Goal: Task Accomplishment & Management: Manage account settings

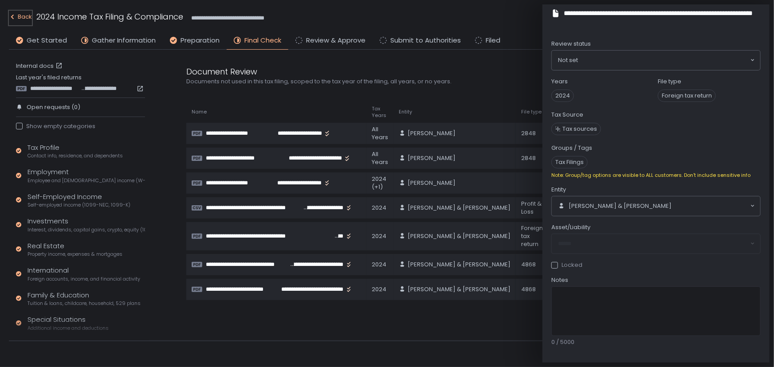
click at [25, 15] on div "Back" at bounding box center [20, 17] width 23 height 11
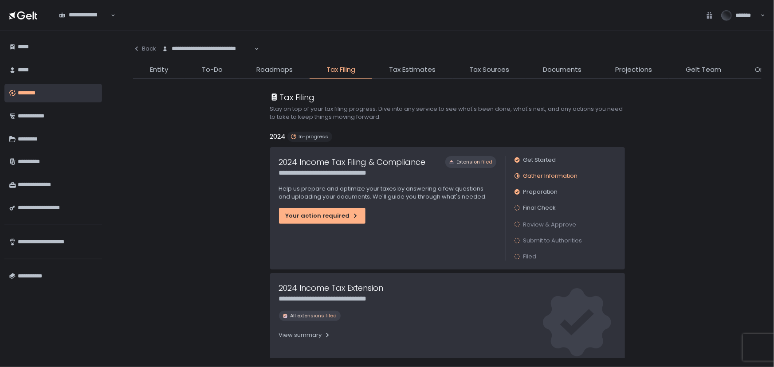
click at [168, 68] on li "Entity" at bounding box center [159, 72] width 52 height 14
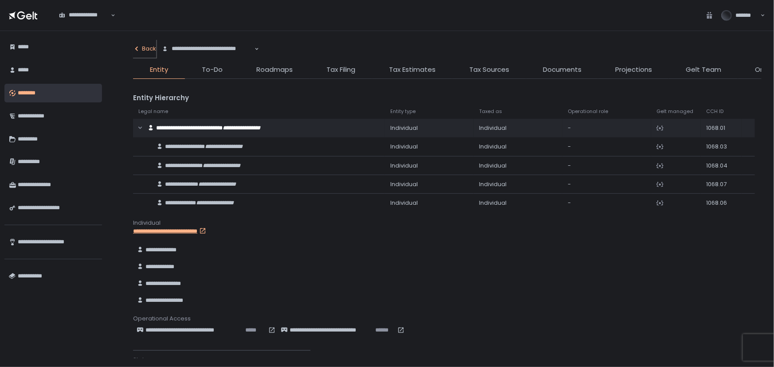
click at [144, 47] on div "Back" at bounding box center [144, 49] width 23 height 8
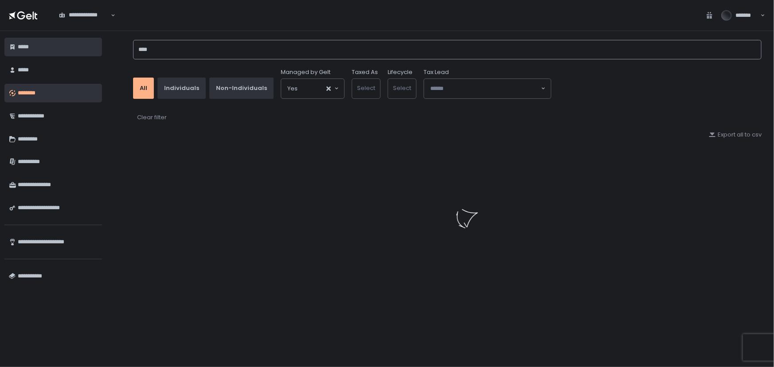
drag, startPoint x: 206, startPoint y: 49, endPoint x: 58, endPoint y: 47, distance: 147.8
click at [67, 47] on div "**********" at bounding box center [387, 199] width 774 height 336
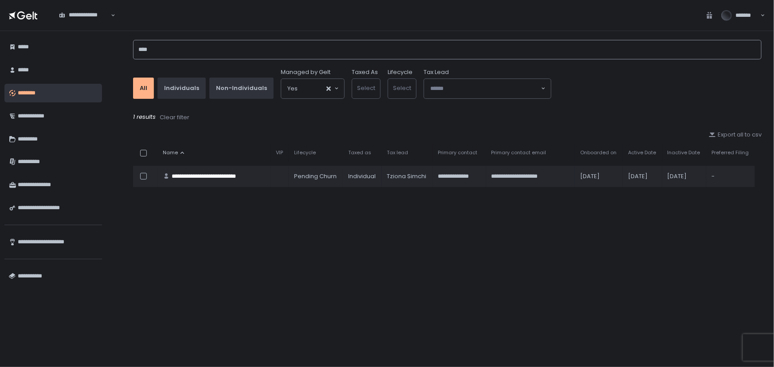
click at [164, 47] on input "****" at bounding box center [447, 50] width 629 height 20
drag, startPoint x: 161, startPoint y: 49, endPoint x: 122, endPoint y: 46, distance: 38.8
click at [122, 46] on div "**********" at bounding box center [448, 199] width 654 height 336
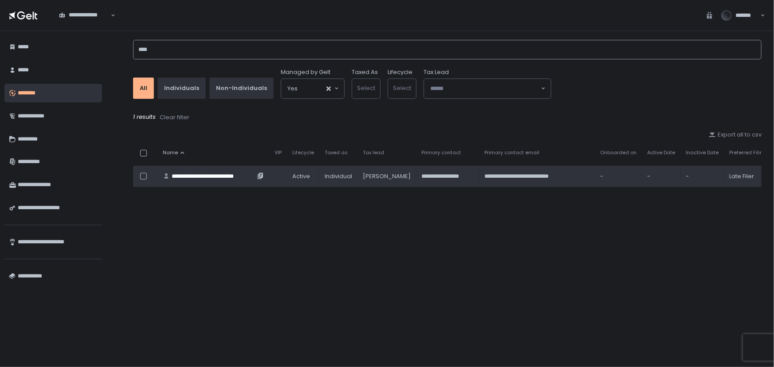
type input "****"
click at [190, 185] on td "**********" at bounding box center [214, 176] width 112 height 21
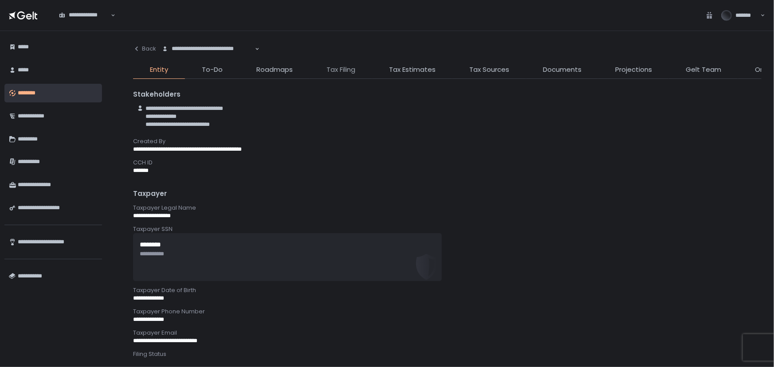
click at [349, 66] on span "Tax Filing" at bounding box center [341, 70] width 29 height 10
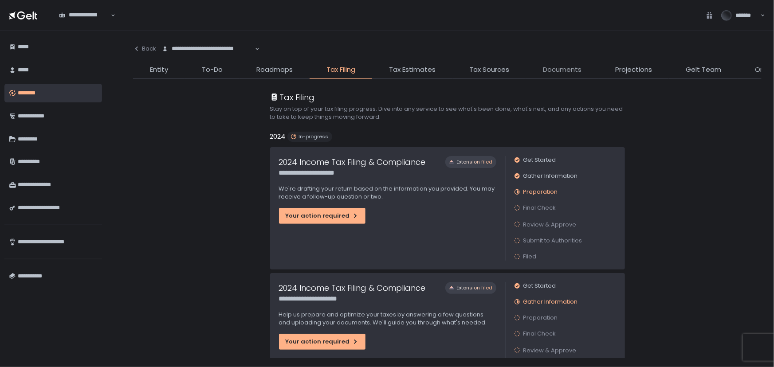
click at [546, 66] on span "Documents" at bounding box center [562, 70] width 39 height 10
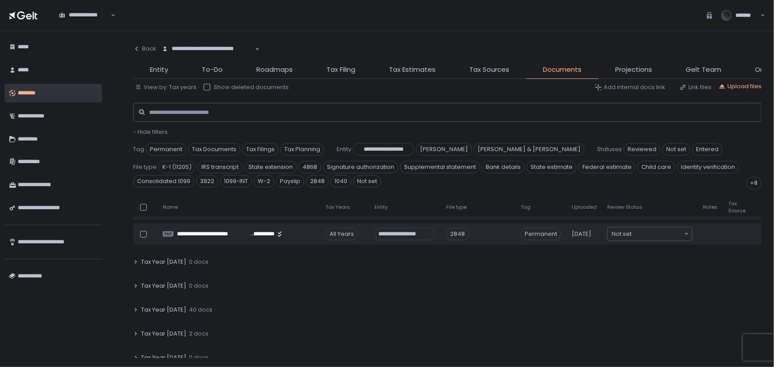
scroll to position [121, 0]
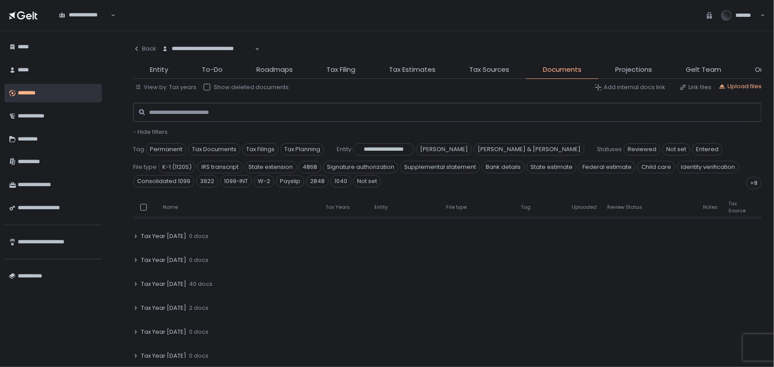
click at [162, 281] on span "Tax Year [DATE]" at bounding box center [163, 284] width 45 height 8
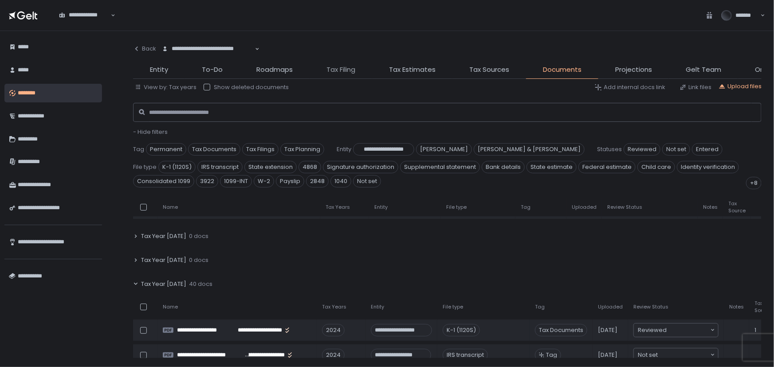
click at [331, 69] on span "Tax Filing" at bounding box center [341, 70] width 29 height 10
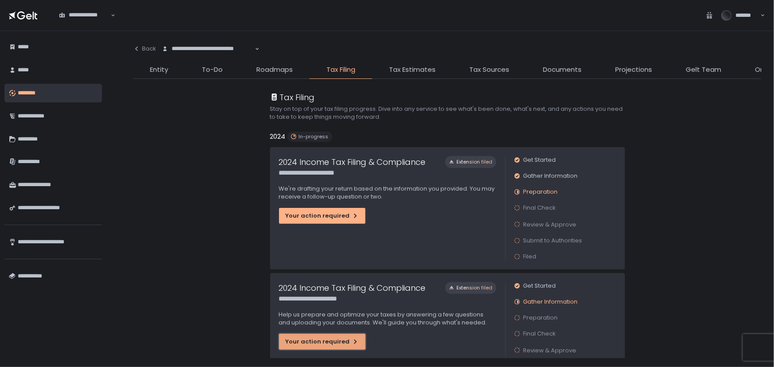
click at [320, 336] on button "Your action required" at bounding box center [322, 342] width 87 height 16
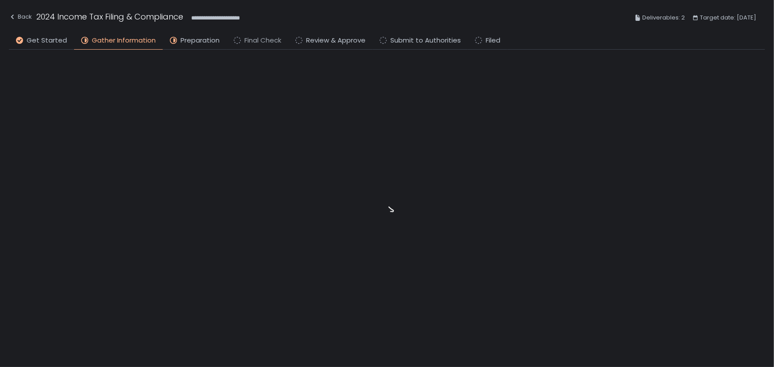
click at [245, 39] on span "Final Check" at bounding box center [263, 41] width 37 height 10
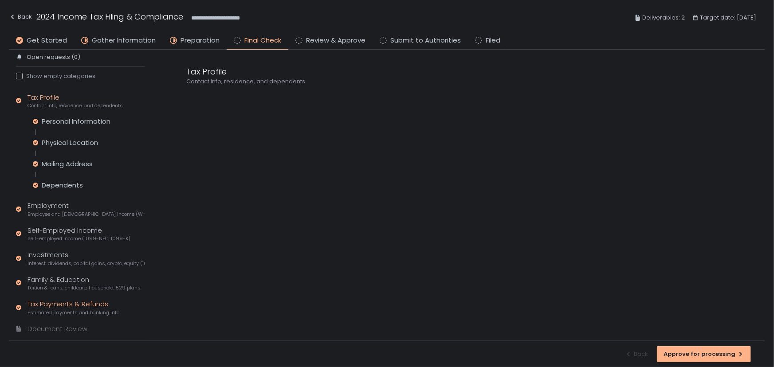
scroll to position [79, 0]
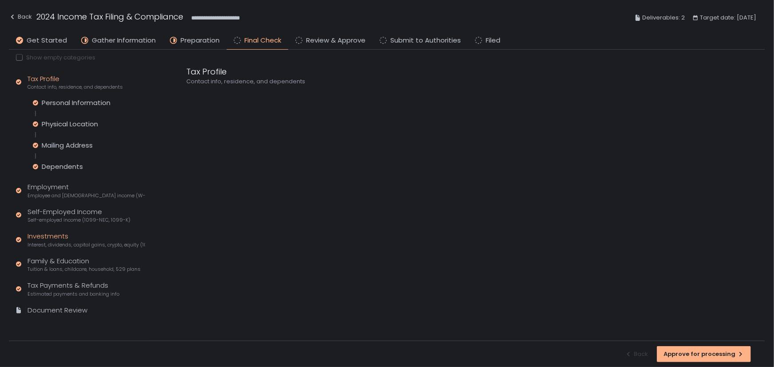
click at [48, 240] on div "Investments Interest, dividends, capital gains, crypto, equity (1099s, K-1s)" at bounding box center [87, 240] width 118 height 17
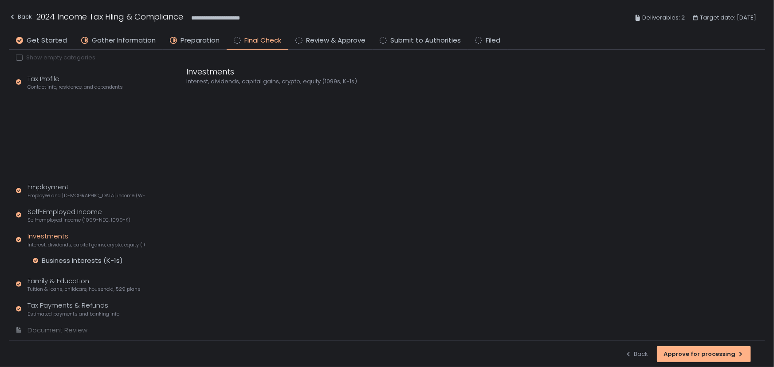
scroll to position [16, 0]
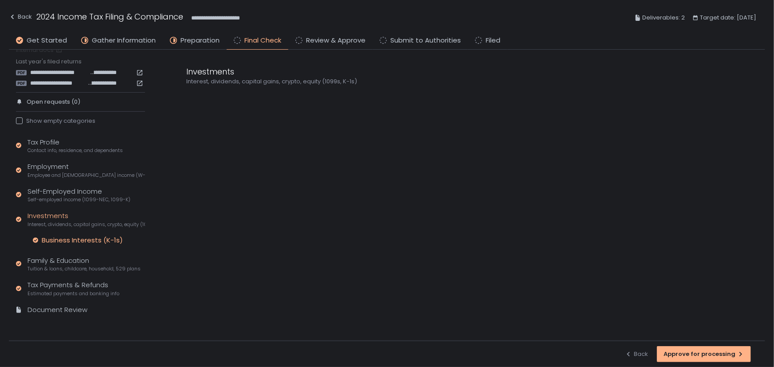
click at [69, 239] on div "Business Interests (K-1s)" at bounding box center [82, 240] width 81 height 9
click at [186, 97] on icon at bounding box center [189, 98] width 6 height 6
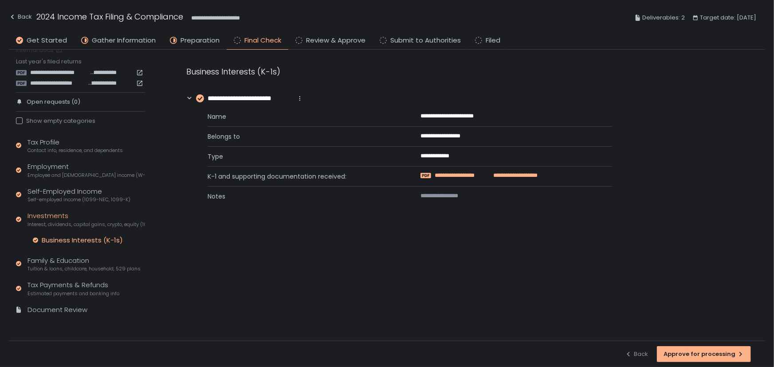
click at [448, 173] on span "**********" at bounding box center [458, 176] width 47 height 8
click at [77, 70] on span "**********" at bounding box center [59, 73] width 59 height 8
drag, startPoint x: 59, startPoint y: 291, endPoint x: 157, endPoint y: 262, distance: 101.8
click at [60, 291] on span "Estimated payments and banking info" at bounding box center [74, 294] width 92 height 7
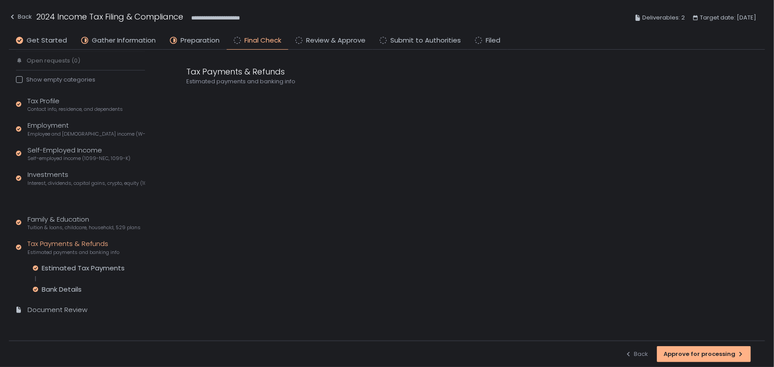
scroll to position [37, 0]
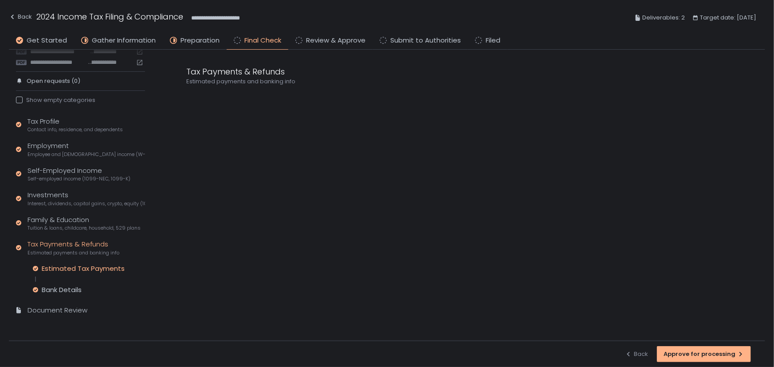
click at [86, 270] on div "Estimated Tax Payments" at bounding box center [83, 269] width 83 height 9
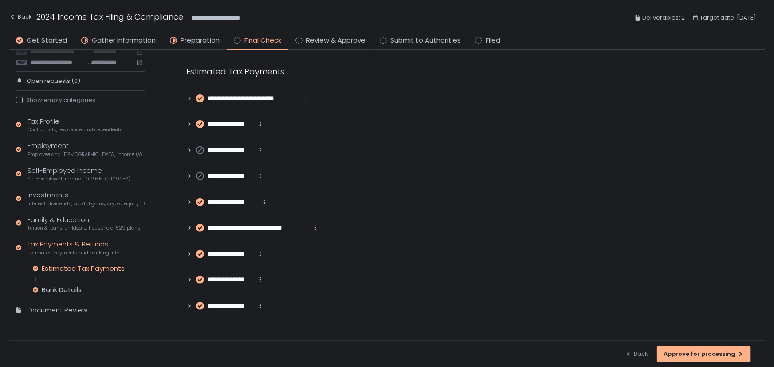
click at [188, 202] on icon at bounding box center [189, 202] width 6 height 6
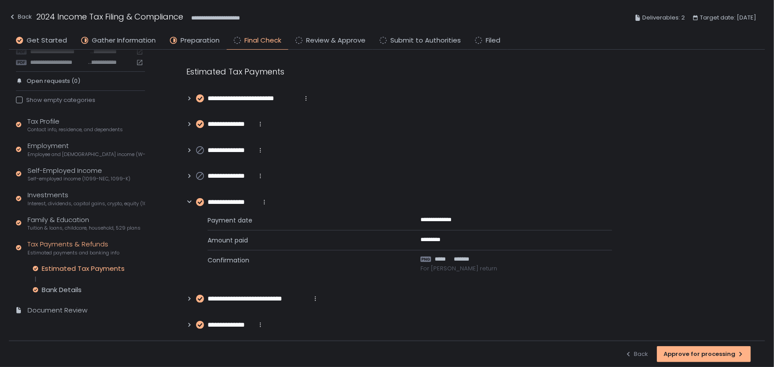
click at [190, 126] on icon at bounding box center [189, 124] width 6 height 6
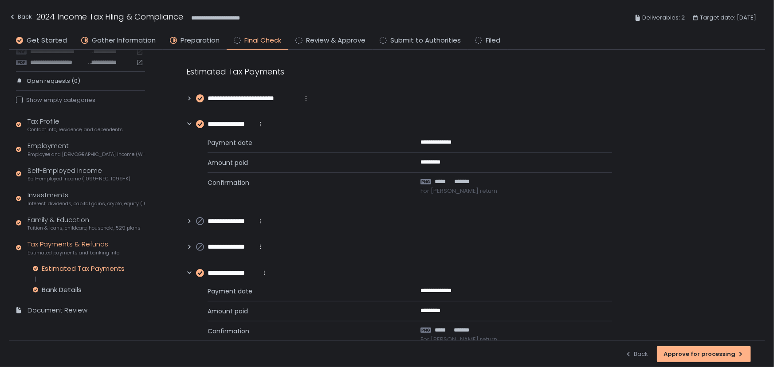
click at [190, 98] on icon at bounding box center [189, 98] width 6 height 6
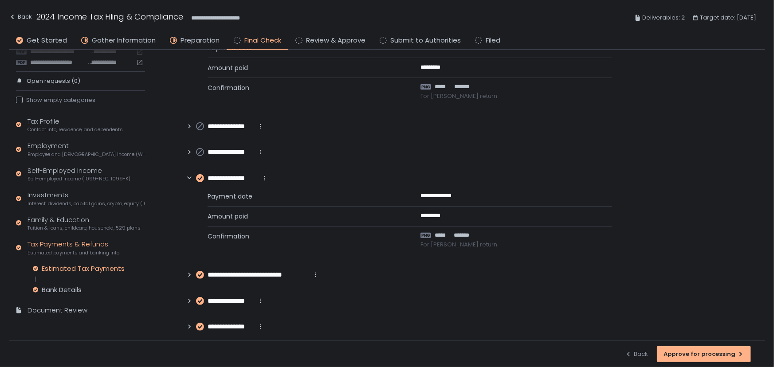
scroll to position [151, 0]
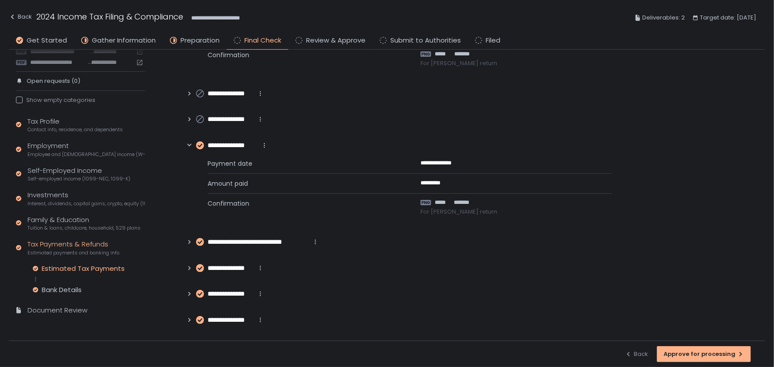
click at [192, 242] on icon at bounding box center [189, 242] width 6 height 6
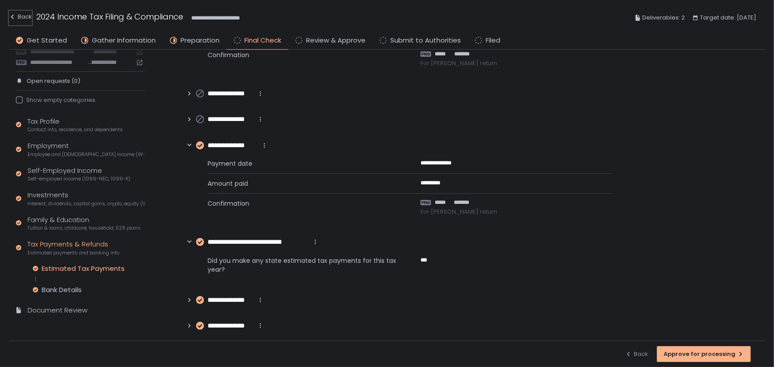
drag, startPoint x: 18, startPoint y: 15, endPoint x: 42, endPoint y: 15, distance: 24.0
click at [19, 15] on div "Back" at bounding box center [20, 17] width 23 height 11
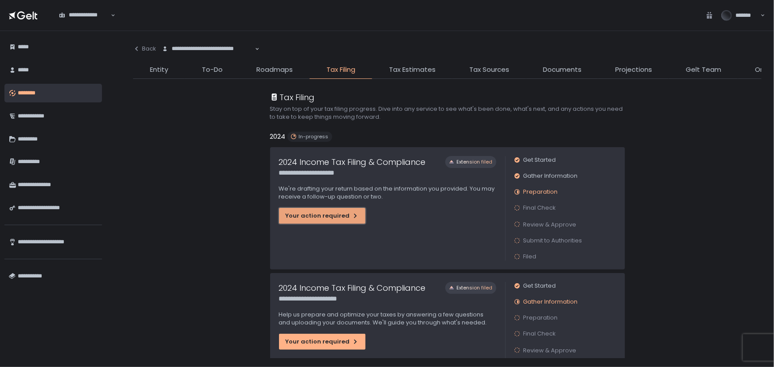
click at [308, 214] on div "Your action required" at bounding box center [322, 216] width 73 height 8
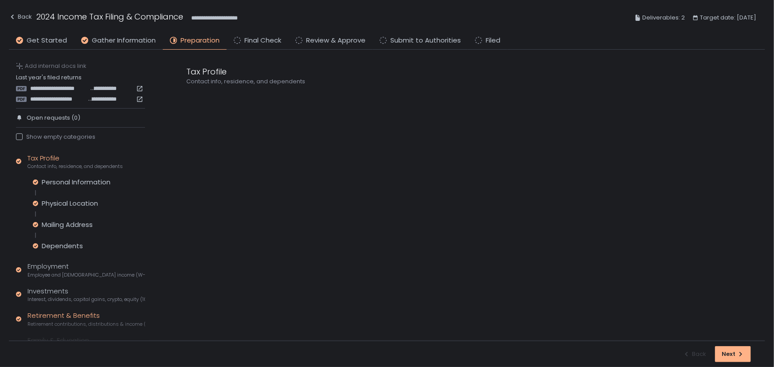
scroll to position [104, 0]
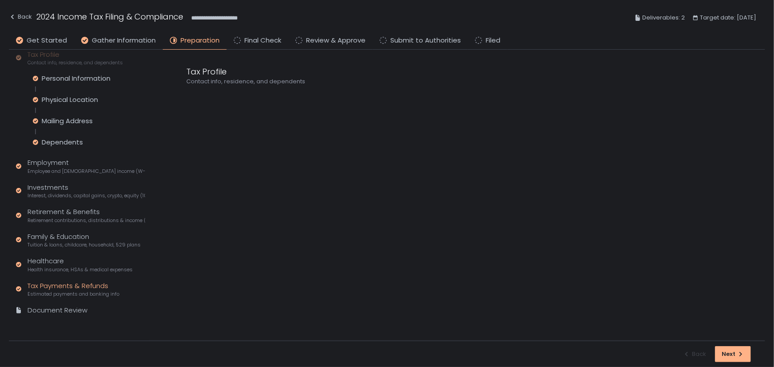
drag, startPoint x: 59, startPoint y: 291, endPoint x: 115, endPoint y: 271, distance: 58.7
click at [60, 291] on span "Estimated payments and banking info" at bounding box center [74, 294] width 92 height 7
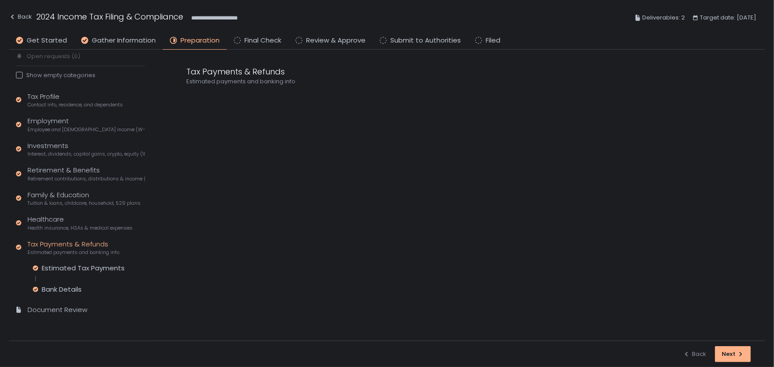
scroll to position [62, 0]
click at [73, 267] on div "Estimated Tax Payments" at bounding box center [83, 268] width 83 height 9
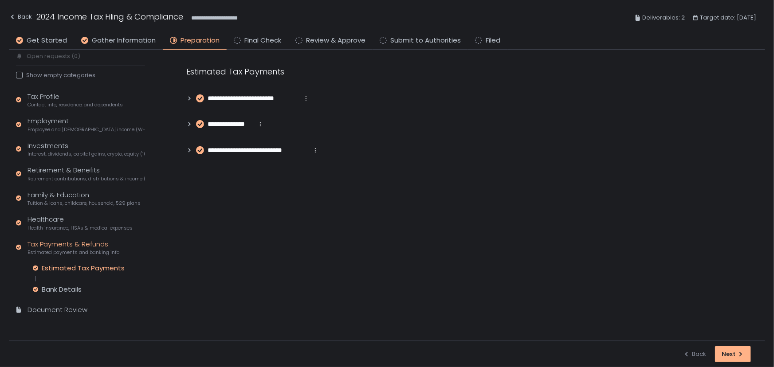
click at [189, 96] on icon at bounding box center [189, 98] width 6 height 6
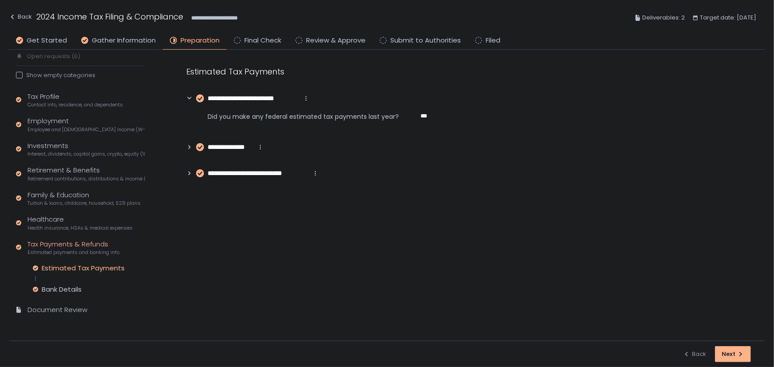
click at [189, 146] on icon at bounding box center [189, 147] width 6 height 6
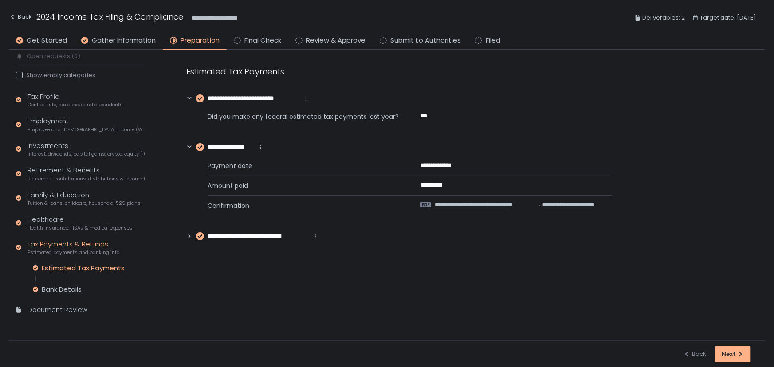
drag, startPoint x: 190, startPoint y: 235, endPoint x: 182, endPoint y: 234, distance: 8.5
click at [190, 235] on icon at bounding box center [189, 236] width 6 height 6
click at [56, 286] on div "Bank Details" at bounding box center [62, 289] width 40 height 9
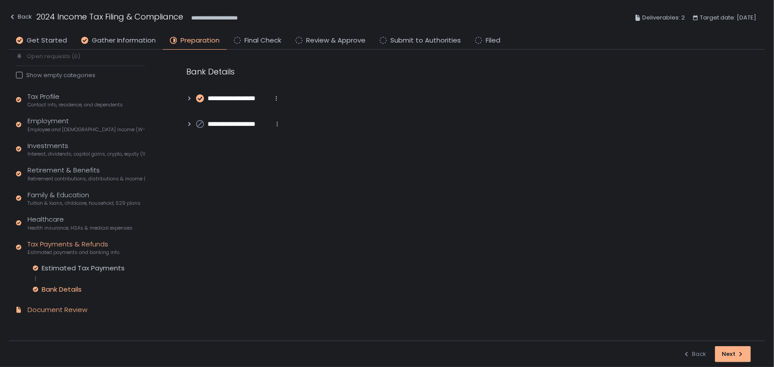
click at [54, 310] on div "Document Review" at bounding box center [58, 310] width 60 height 10
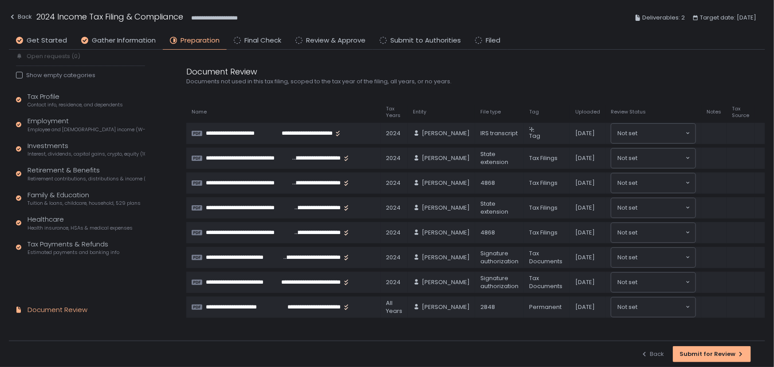
scroll to position [20, 0]
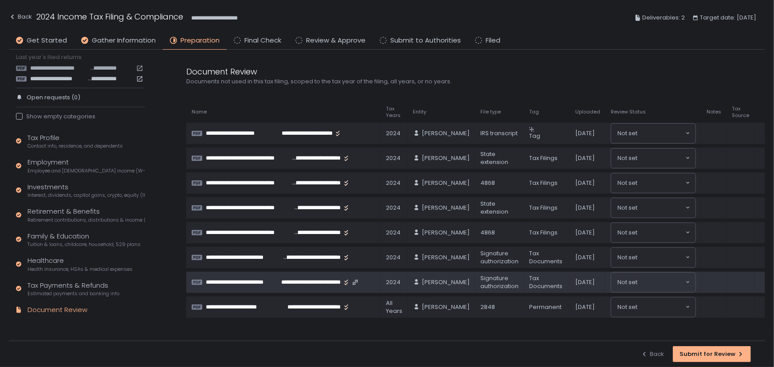
click at [253, 279] on span "**********" at bounding box center [243, 283] width 75 height 8
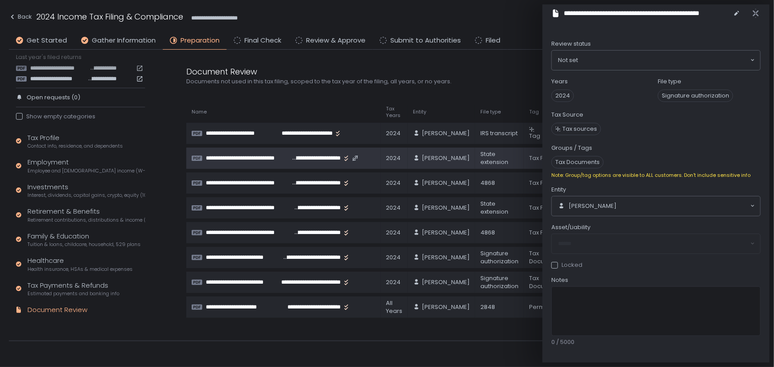
click at [228, 156] on span "**********" at bounding box center [249, 158] width 86 height 8
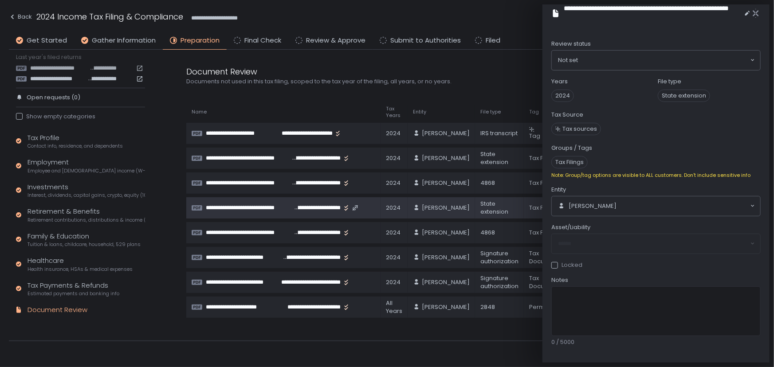
click at [264, 204] on span "**********" at bounding box center [250, 208] width 88 height 8
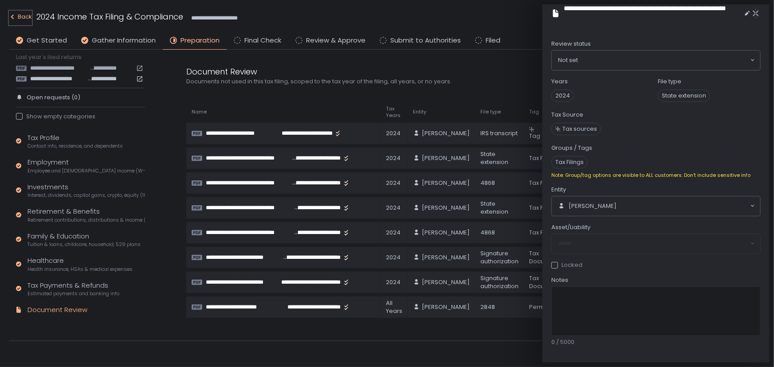
click at [20, 17] on div "Back" at bounding box center [20, 17] width 23 height 11
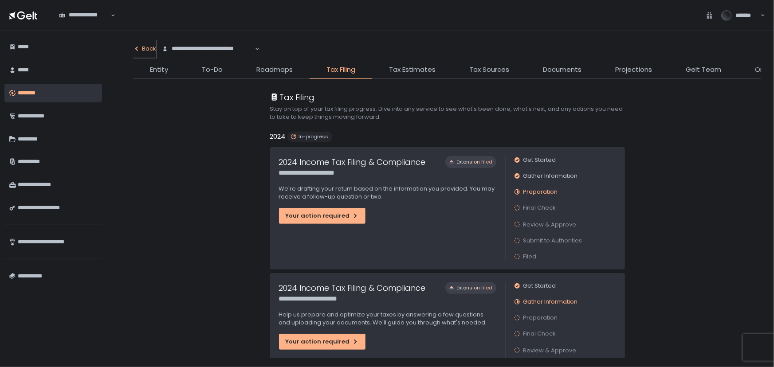
click at [146, 52] on div "Back" at bounding box center [144, 49] width 23 height 8
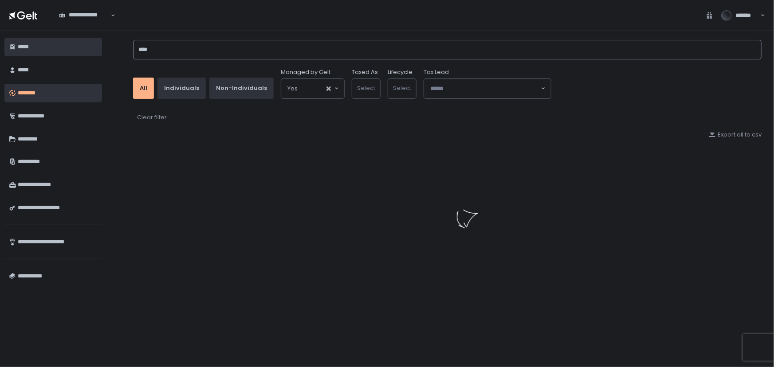
drag, startPoint x: 177, startPoint y: 49, endPoint x: 83, endPoint y: 52, distance: 93.7
click at [83, 52] on div "**********" at bounding box center [387, 199] width 774 height 336
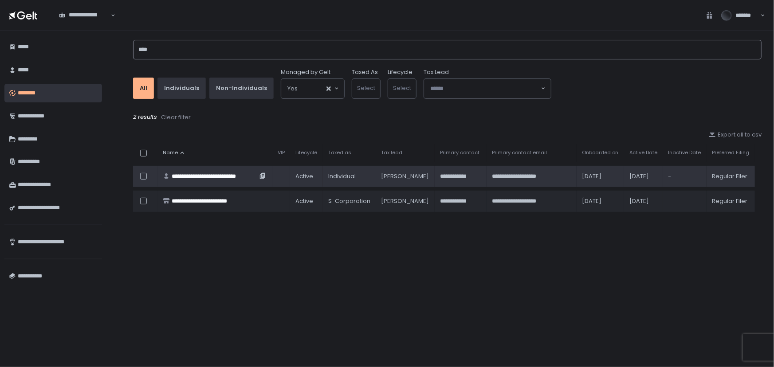
type input "****"
click at [201, 177] on div "**********" at bounding box center [215, 177] width 86 height 8
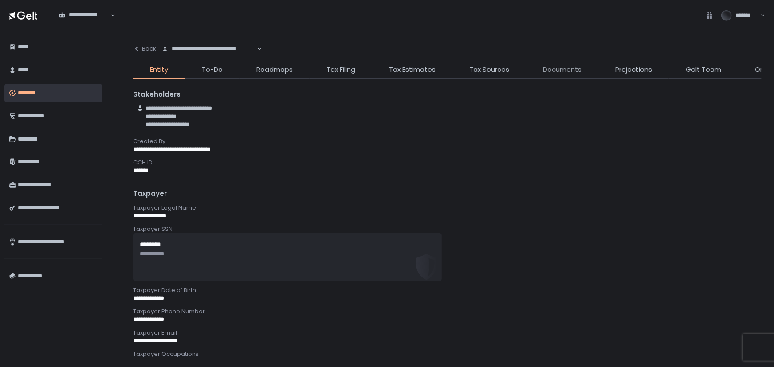
click at [548, 67] on span "Documents" at bounding box center [562, 70] width 39 height 10
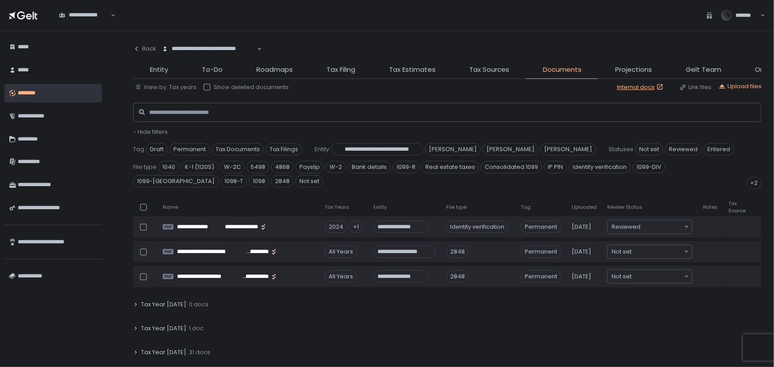
scroll to position [121, 0]
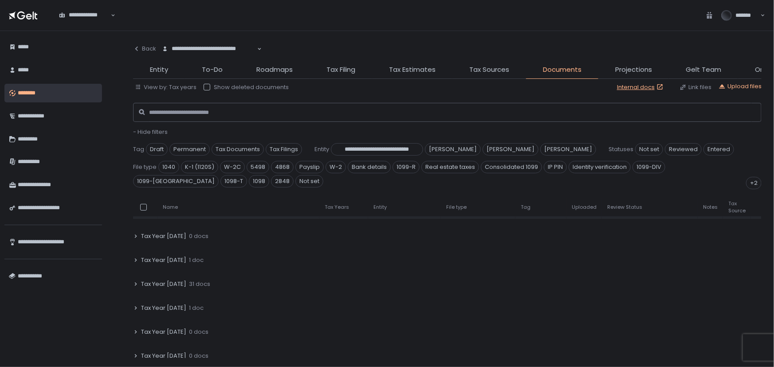
click at [175, 283] on span "Tax Year [DATE]" at bounding box center [163, 284] width 45 height 8
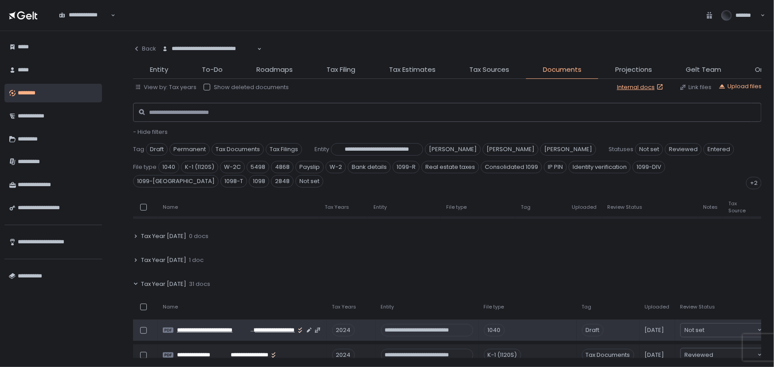
click at [253, 327] on span "**********" at bounding box center [272, 331] width 46 height 8
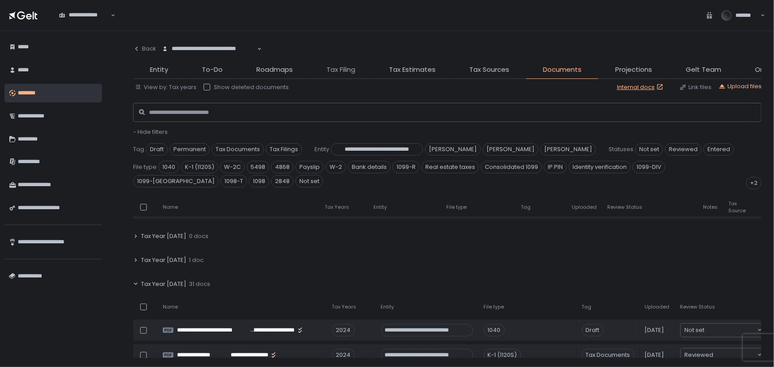
click at [333, 66] on span "Tax Filing" at bounding box center [341, 70] width 29 height 10
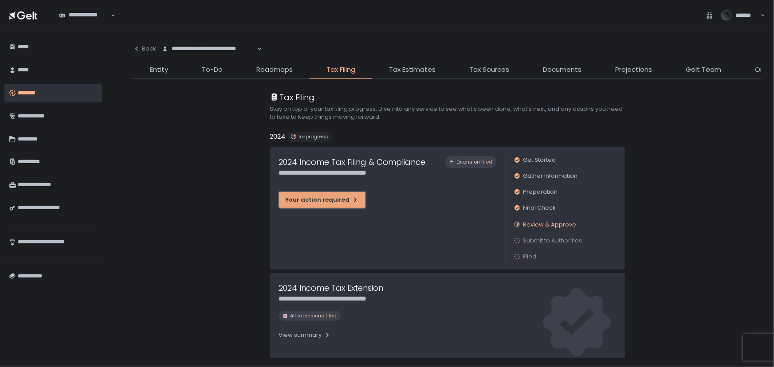
click at [322, 204] on div "Your action required" at bounding box center [322, 200] width 73 height 8
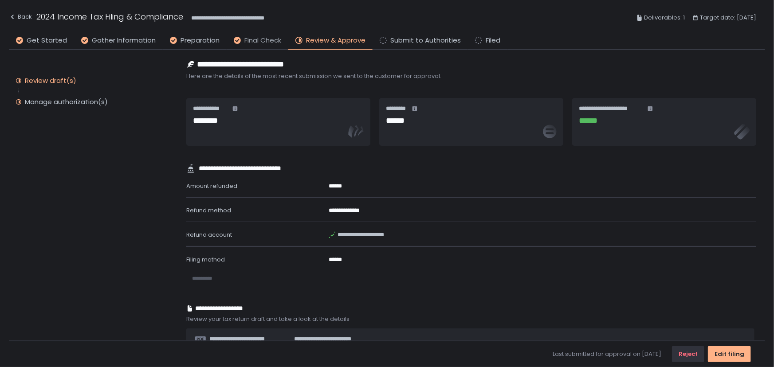
click at [245, 38] on span "Final Check" at bounding box center [263, 41] width 37 height 10
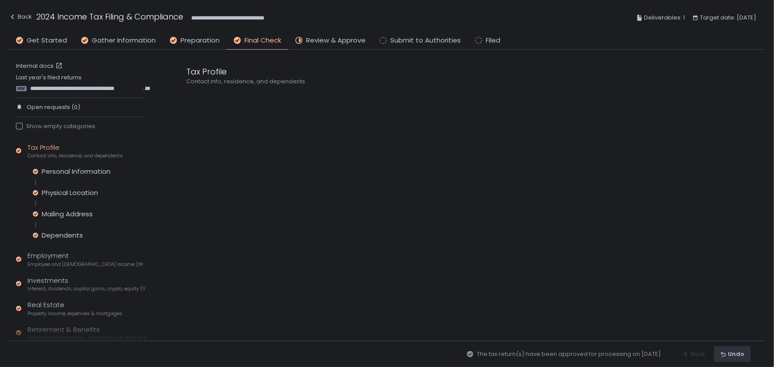
scroll to position [145, 0]
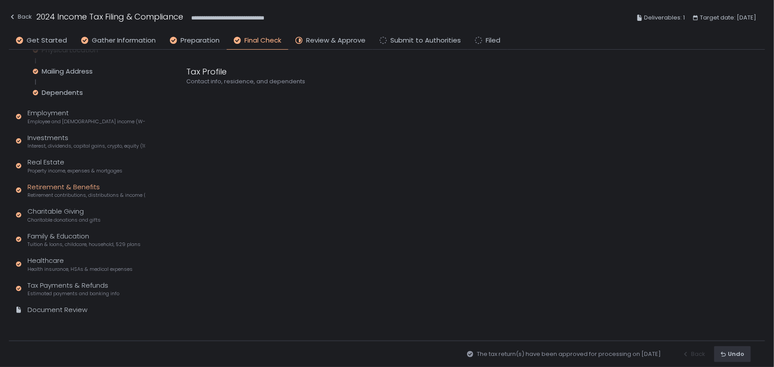
click at [54, 187] on div "Retirement & Benefits Retirement contributions, distributions & income (1099-R,…" at bounding box center [87, 190] width 118 height 17
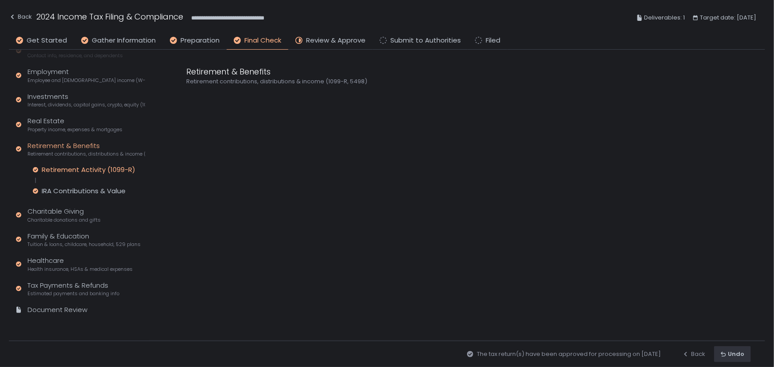
scroll to position [61, 0]
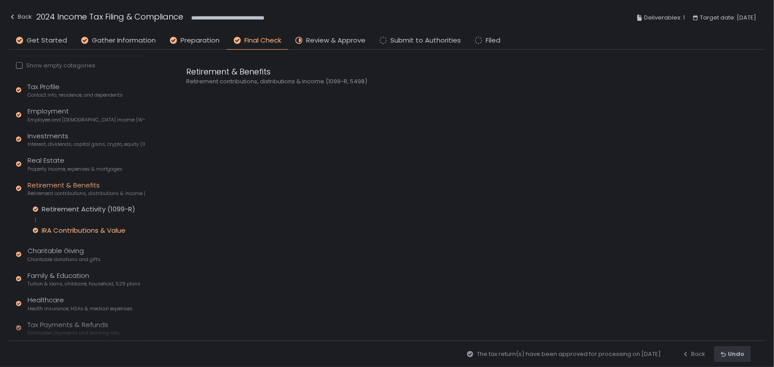
click at [63, 234] on div "IRA Contributions & Value" at bounding box center [84, 230] width 84 height 9
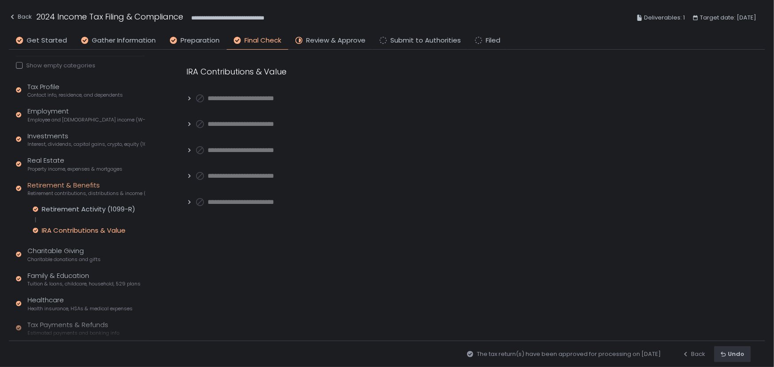
click at [186, 124] on icon at bounding box center [189, 124] width 6 height 6
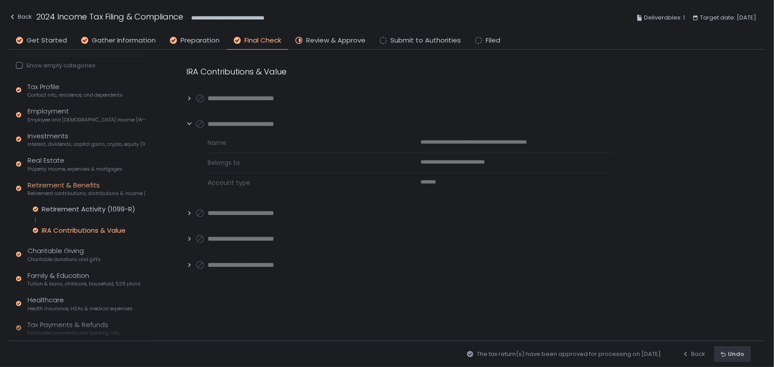
click at [187, 211] on icon at bounding box center [189, 213] width 6 height 6
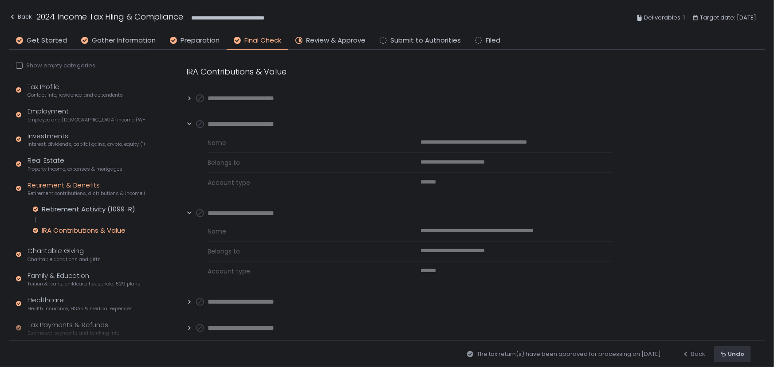
click at [190, 302] on icon at bounding box center [190, 302] width 2 height 4
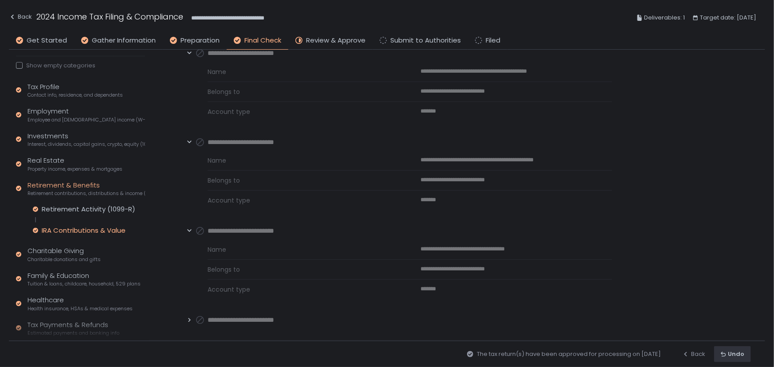
click at [187, 318] on icon at bounding box center [189, 320] width 6 height 6
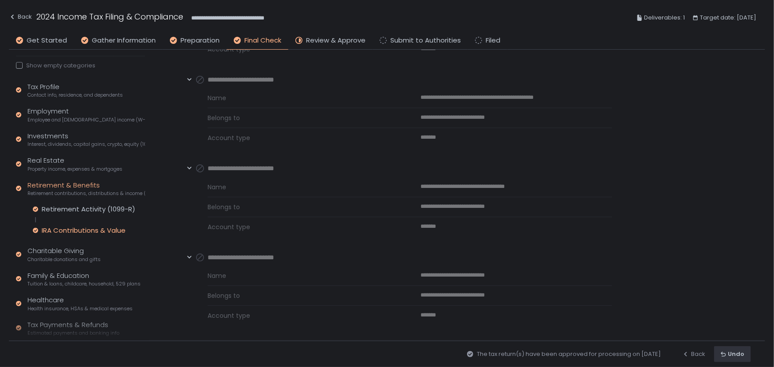
scroll to position [0, 0]
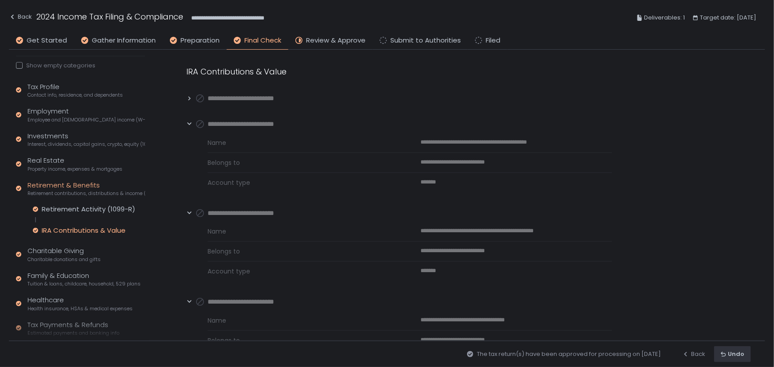
click at [190, 97] on icon at bounding box center [189, 98] width 6 height 6
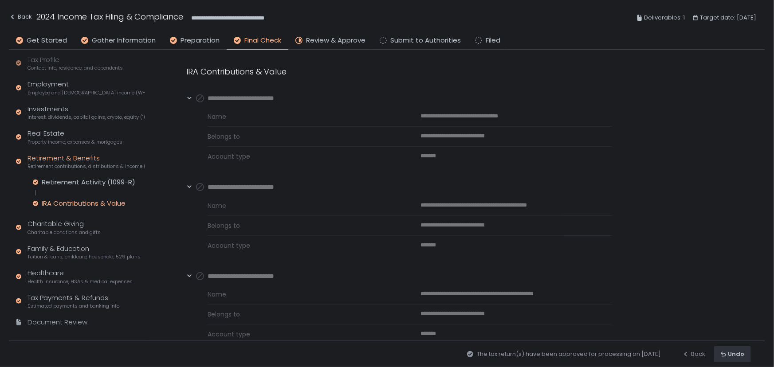
scroll to position [102, 0]
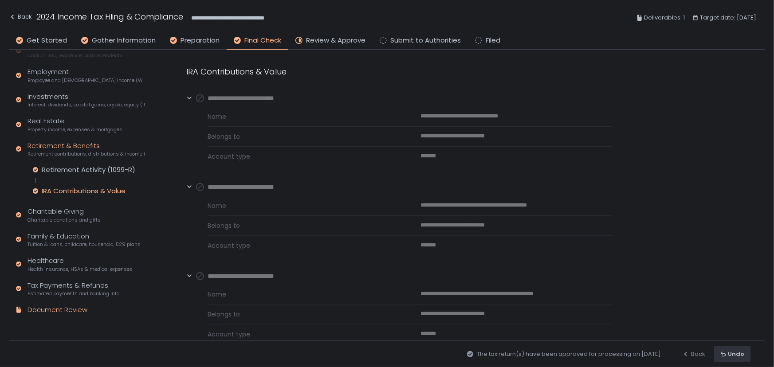
click at [55, 308] on div "Document Review" at bounding box center [58, 310] width 60 height 10
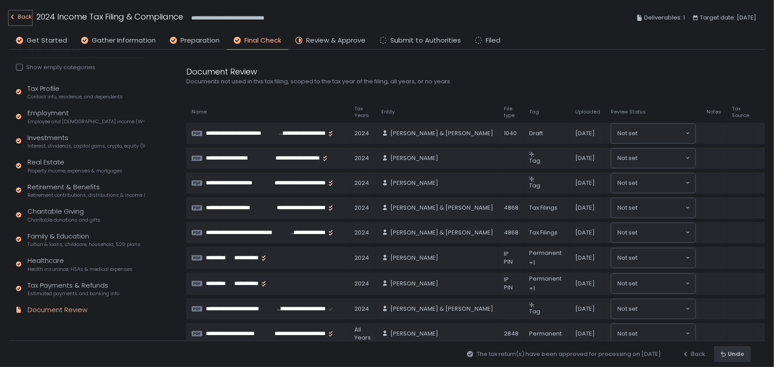
click at [24, 15] on div "Back" at bounding box center [20, 17] width 23 height 11
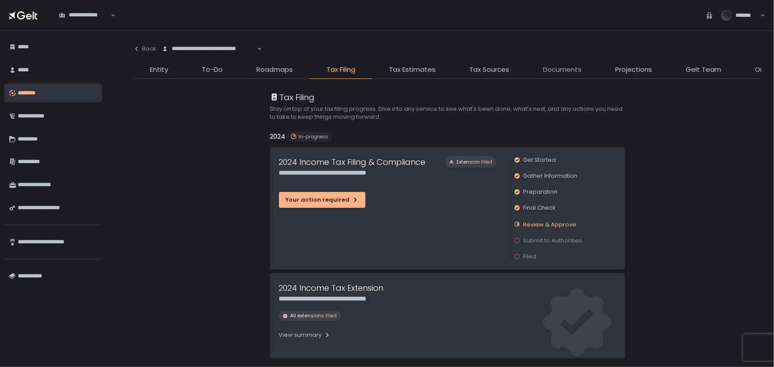
click at [555, 69] on span "Documents" at bounding box center [562, 70] width 39 height 10
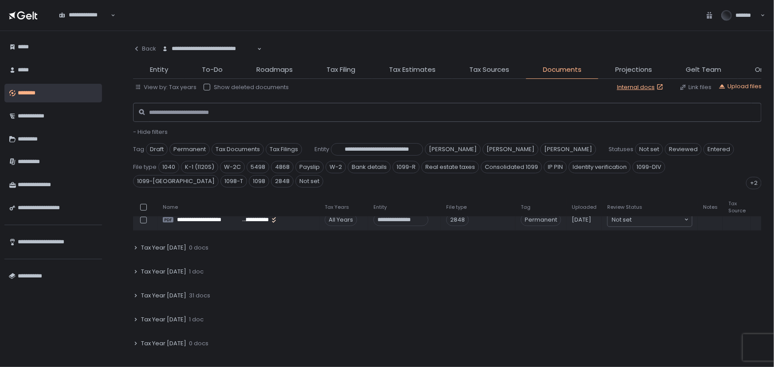
scroll to position [121, 0]
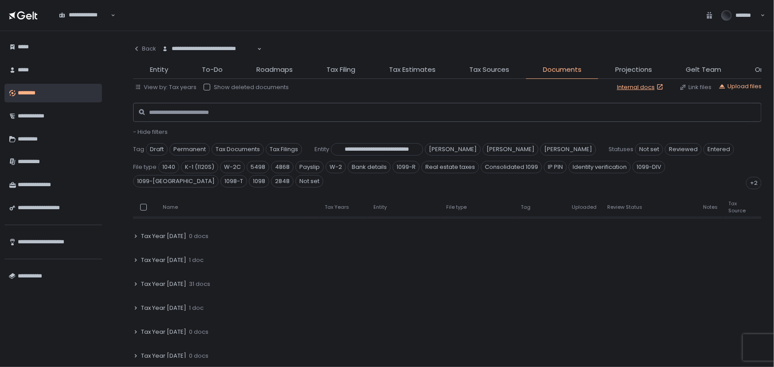
click at [167, 280] on span "Tax Year [DATE]" at bounding box center [163, 284] width 45 height 8
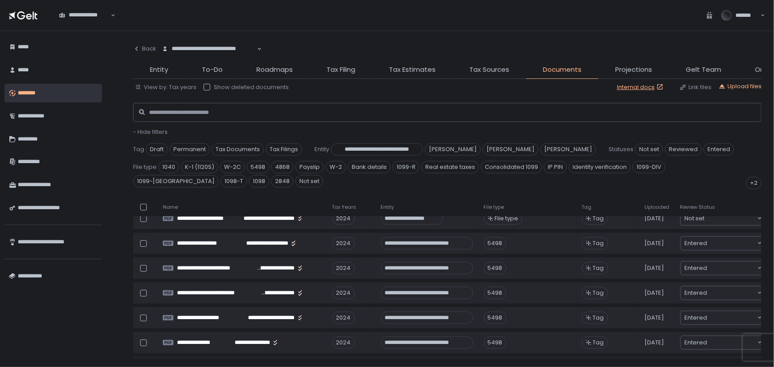
scroll to position [363, 0]
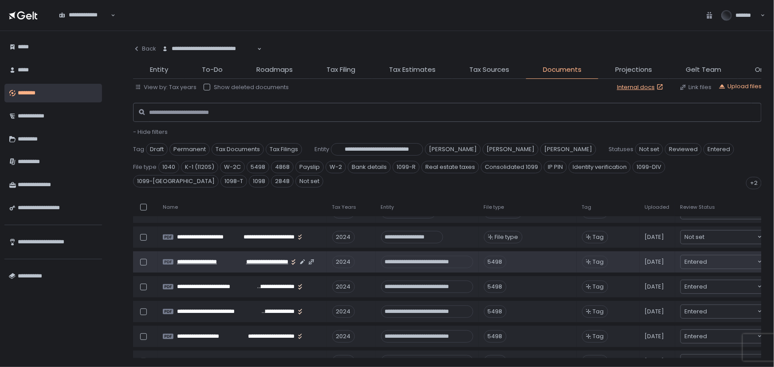
click at [258, 258] on span "**********" at bounding box center [263, 262] width 52 height 8
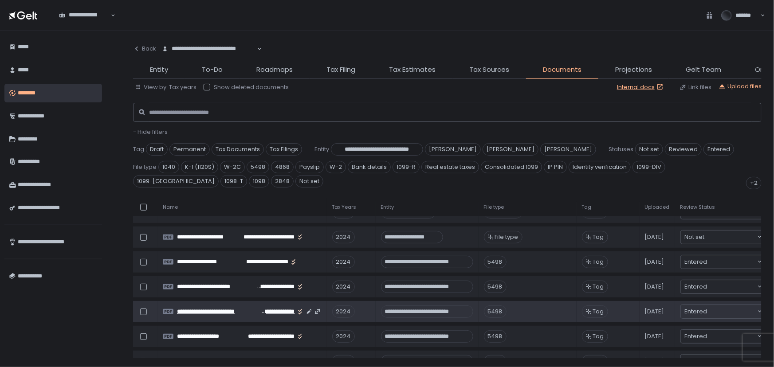
click at [248, 308] on span "**********" at bounding box center [218, 312] width 83 height 8
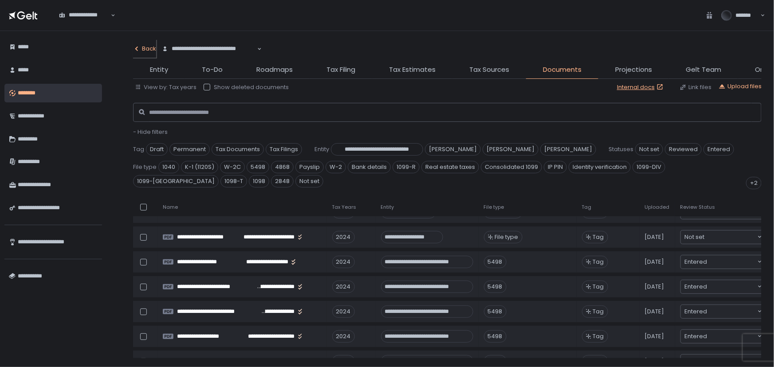
click at [147, 46] on div "Back" at bounding box center [144, 49] width 23 height 8
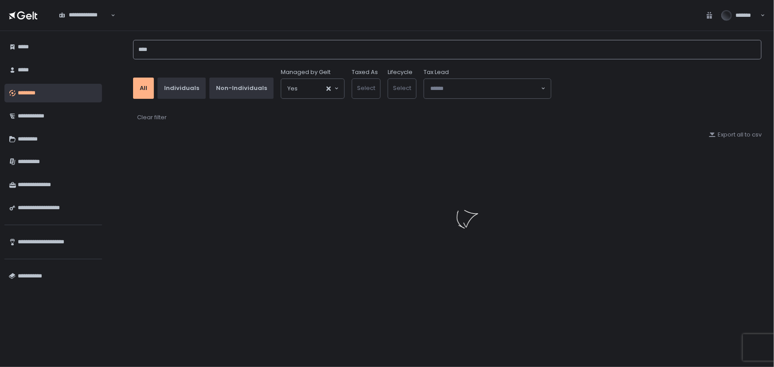
drag, startPoint x: 160, startPoint y: 49, endPoint x: 124, endPoint y: 51, distance: 35.5
click at [124, 51] on div "**** All Individuals Non-Individuals Managed by Gelt Yes Loading... Taxed As Se…" at bounding box center [448, 199] width 654 height 336
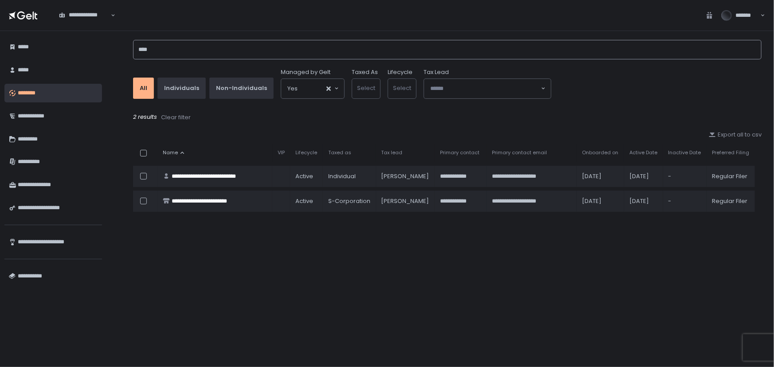
drag, startPoint x: 189, startPoint y: 51, endPoint x: 173, endPoint y: 51, distance: 16.0
click at [189, 51] on input "****" at bounding box center [447, 50] width 629 height 20
click at [164, 50] on input "****" at bounding box center [447, 50] width 629 height 20
drag, startPoint x: 160, startPoint y: 51, endPoint x: 99, endPoint y: 47, distance: 61.3
click at [99, 47] on div "**********" at bounding box center [387, 199] width 774 height 336
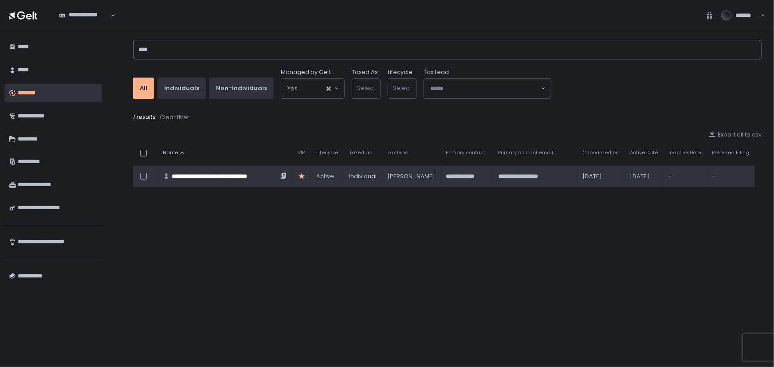
type input "****"
click at [210, 175] on div "**********" at bounding box center [225, 177] width 107 height 8
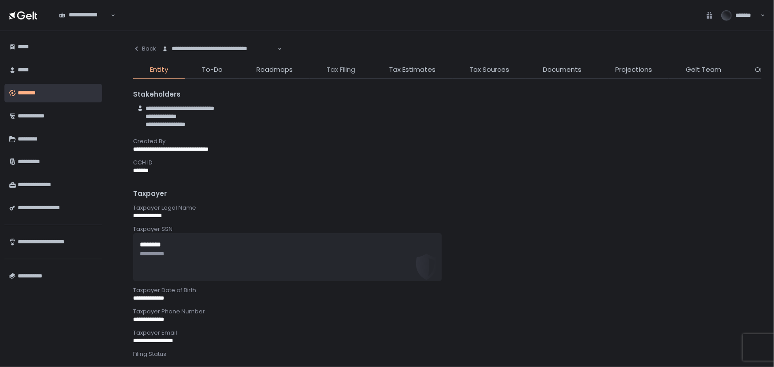
click at [342, 71] on span "Tax Filing" at bounding box center [341, 70] width 29 height 10
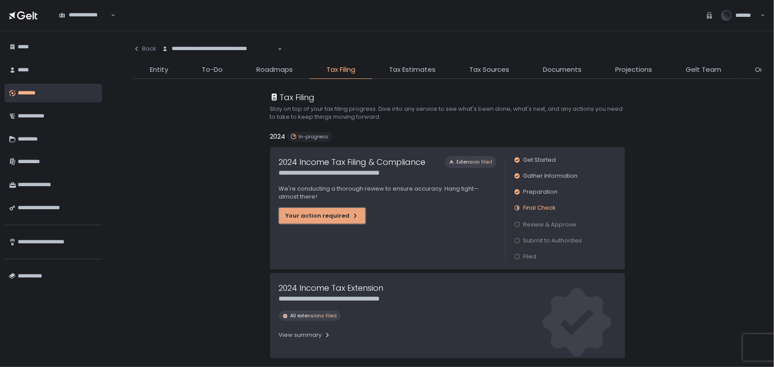
click at [328, 213] on div "Your action required" at bounding box center [322, 216] width 73 height 8
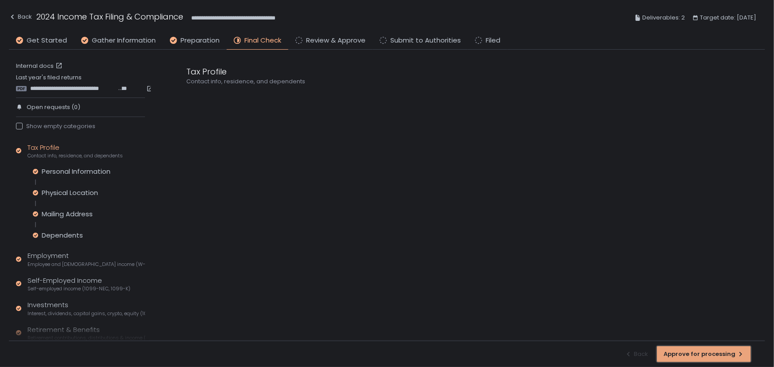
click at [693, 356] on div "Approve for processing" at bounding box center [704, 355] width 81 height 8
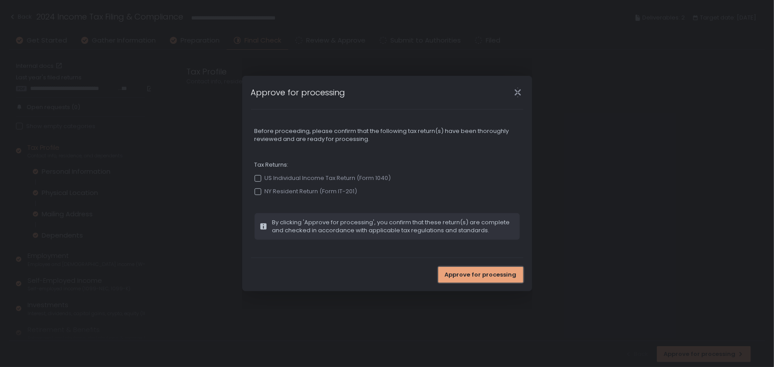
click at [464, 276] on span "Approve for processing" at bounding box center [481, 275] width 72 height 8
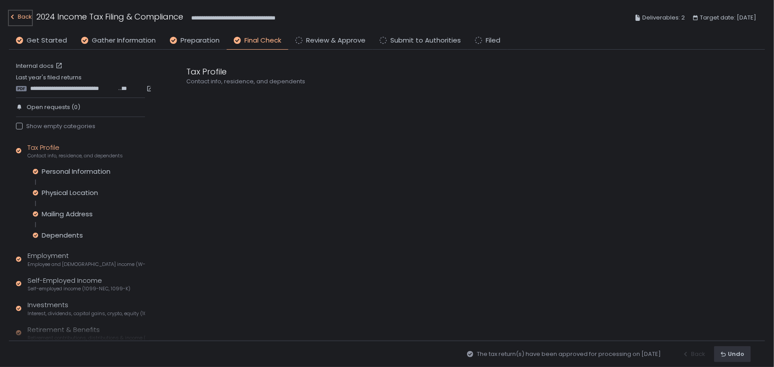
click at [24, 18] on div "Back" at bounding box center [20, 17] width 23 height 11
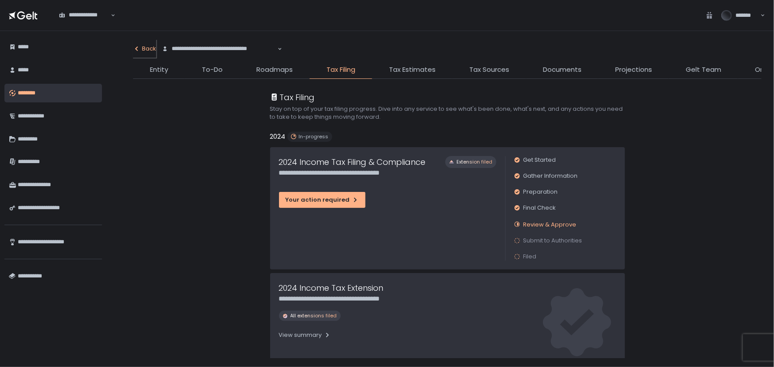
click at [146, 47] on div "Back" at bounding box center [144, 49] width 23 height 8
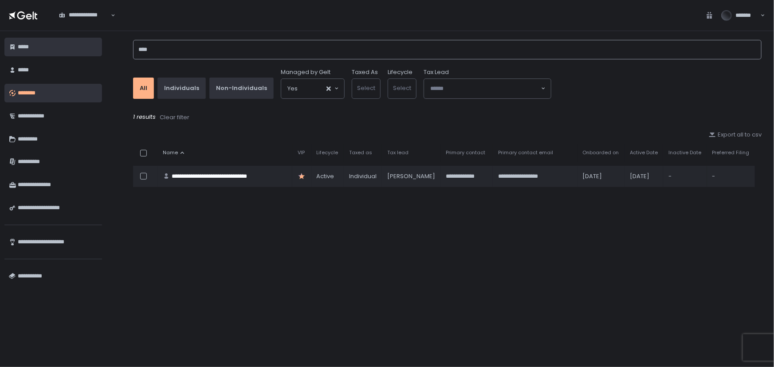
drag, startPoint x: 155, startPoint y: 44, endPoint x: 102, endPoint y: 47, distance: 53.3
click at [102, 47] on div "**********" at bounding box center [387, 199] width 774 height 336
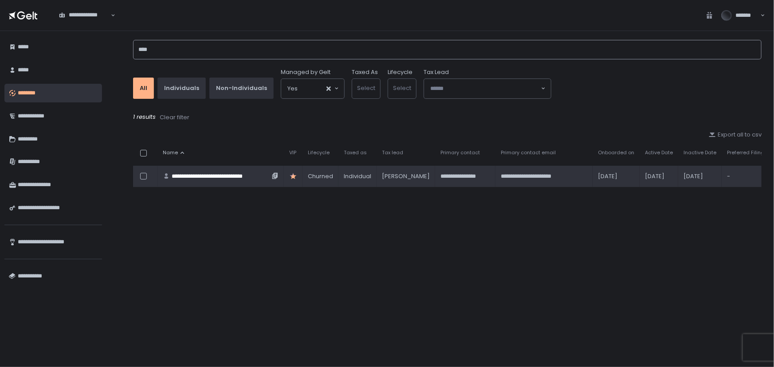
type input "****"
click at [214, 176] on div "**********" at bounding box center [221, 177] width 98 height 8
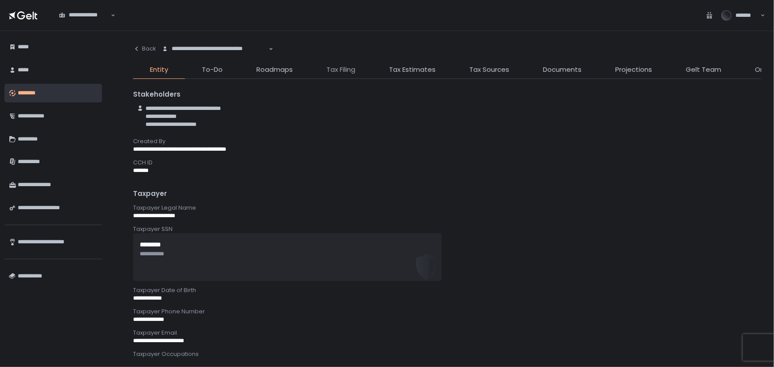
click at [349, 67] on span "Tax Filing" at bounding box center [341, 70] width 29 height 10
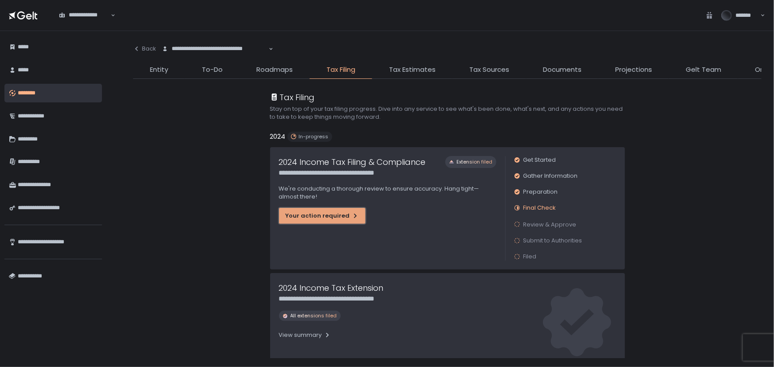
click at [328, 216] on div "Your action required" at bounding box center [322, 216] width 73 height 8
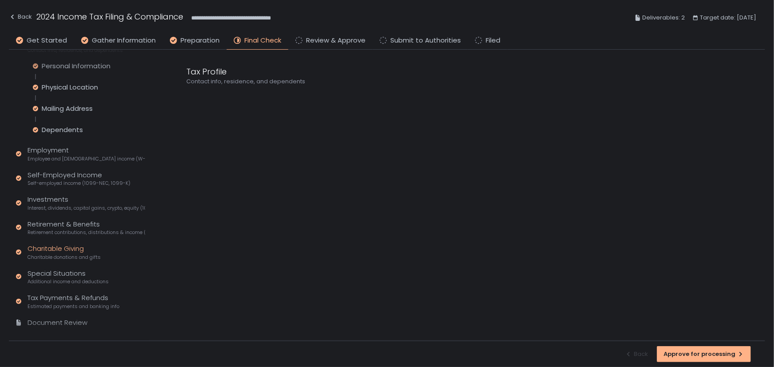
scroll to position [118, 0]
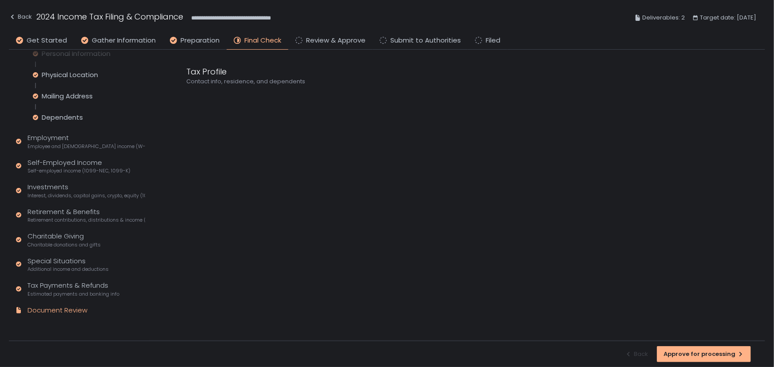
click at [59, 315] on div "Document Review" at bounding box center [58, 311] width 60 height 10
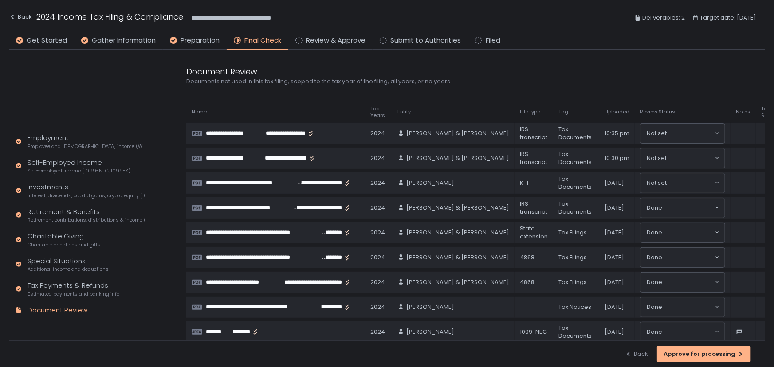
scroll to position [34, 0]
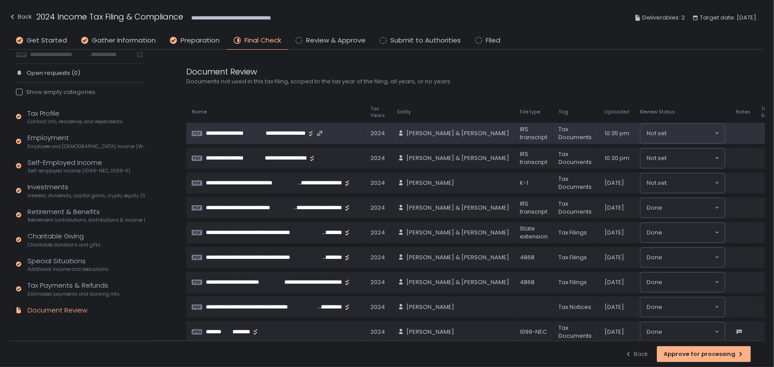
click at [258, 133] on span "**********" at bounding box center [234, 134] width 57 height 8
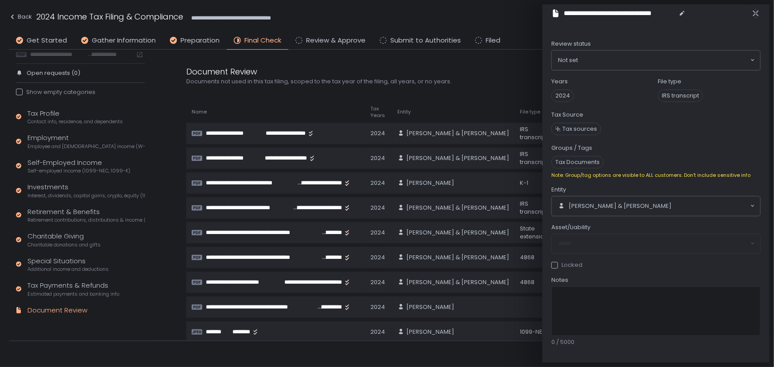
click at [747, 12] on div "**********" at bounding box center [652, 13] width 200 height 10
click at [751, 11] on div "**********" at bounding box center [652, 13] width 200 height 10
click at [760, 11] on icon "button" at bounding box center [756, 13] width 9 height 9
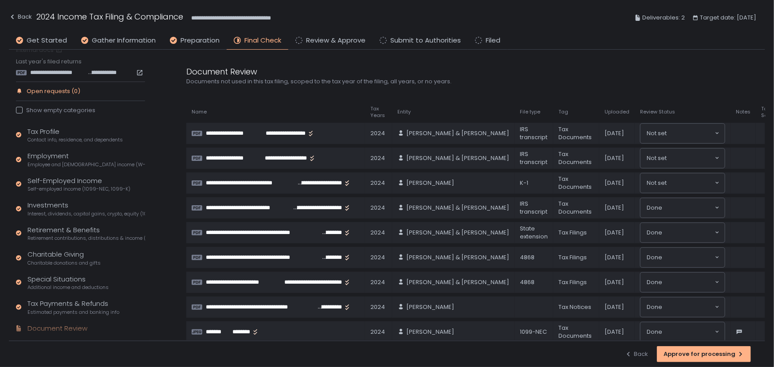
scroll to position [0, 0]
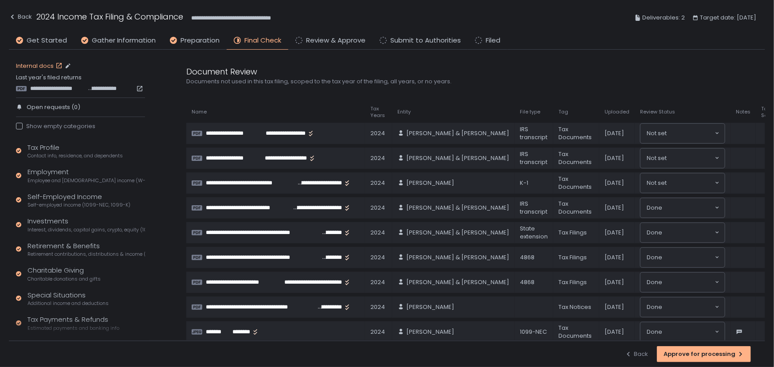
click at [40, 63] on link "Internal docs" at bounding box center [40, 66] width 48 height 8
click at [68, 88] on span "**********" at bounding box center [58, 89] width 56 height 8
click at [48, 64] on link "Internal docs" at bounding box center [40, 66] width 48 height 8
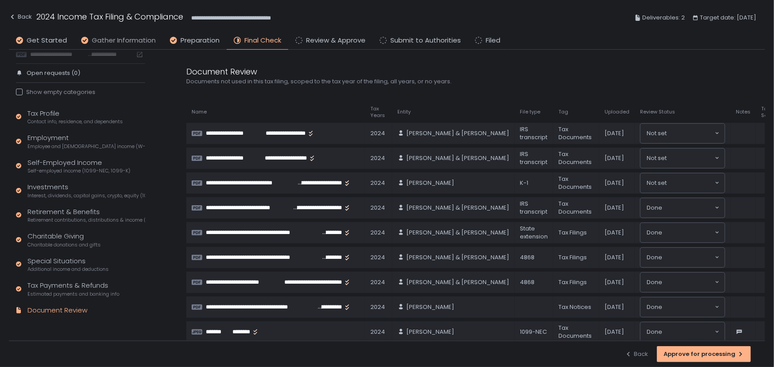
click at [107, 40] on span "Gather Information" at bounding box center [124, 41] width 64 height 10
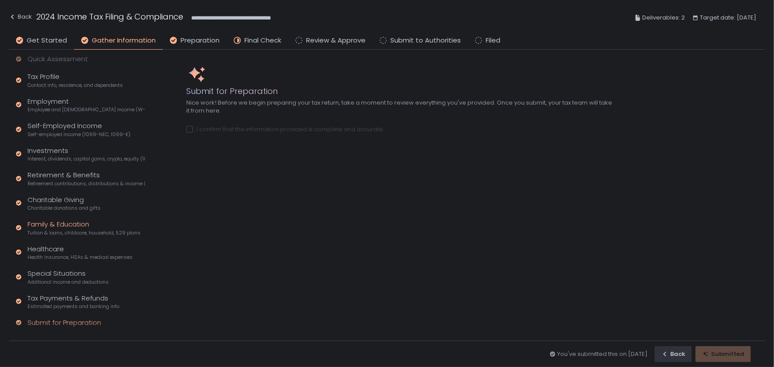
scroll to position [26, 0]
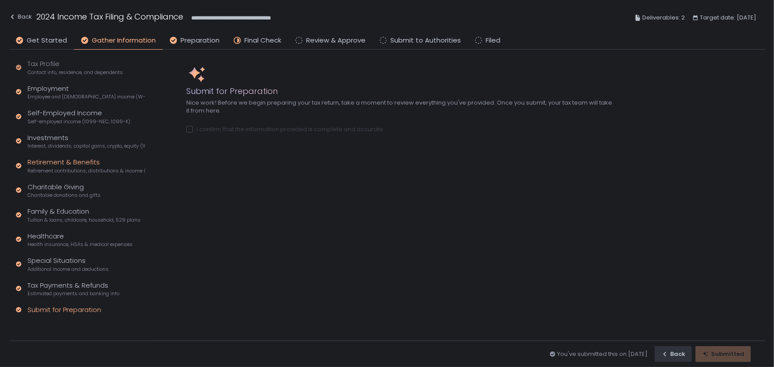
click at [60, 168] on span "Retirement contributions, distributions & income (1099-R, 5498)" at bounding box center [87, 171] width 118 height 7
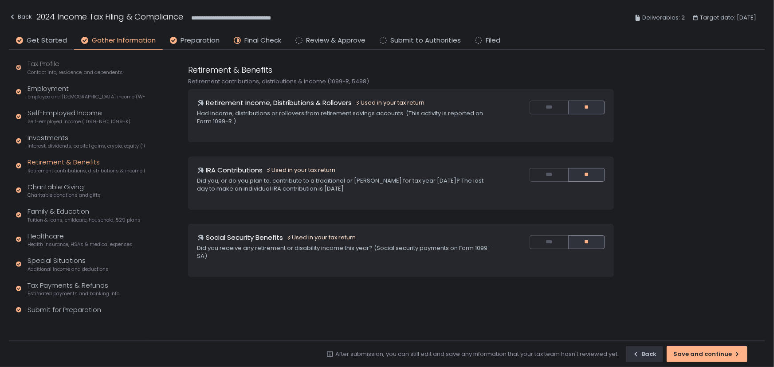
click at [24, 36] on li "Get Started" at bounding box center [41, 43] width 65 height 14
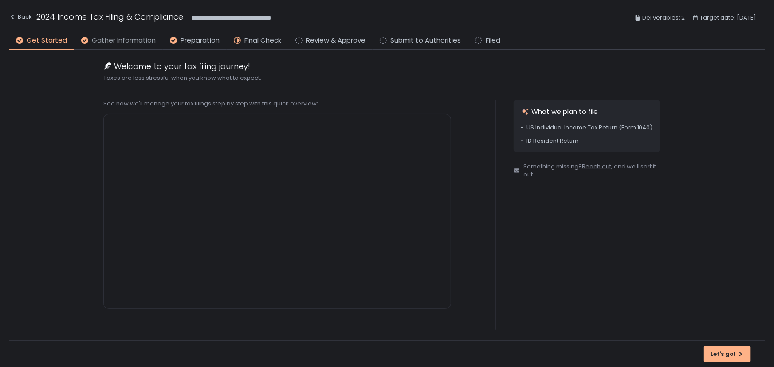
click at [103, 43] on span "Gather Information" at bounding box center [124, 41] width 64 height 10
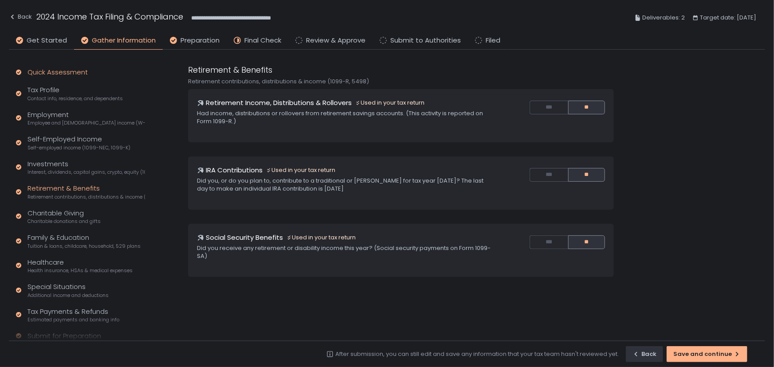
click at [66, 76] on div "Quick Assessment" at bounding box center [58, 72] width 60 height 10
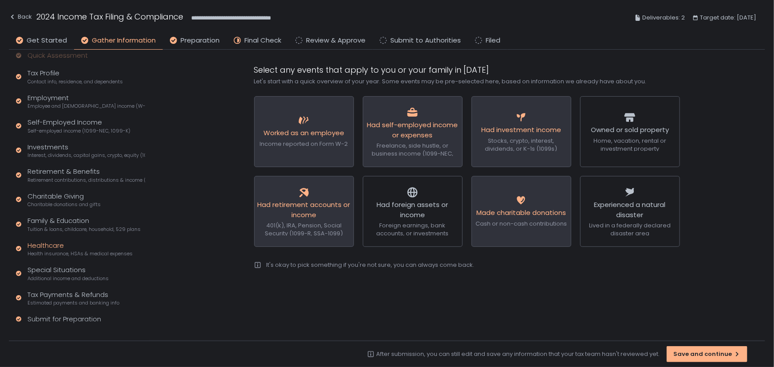
scroll to position [26, 0]
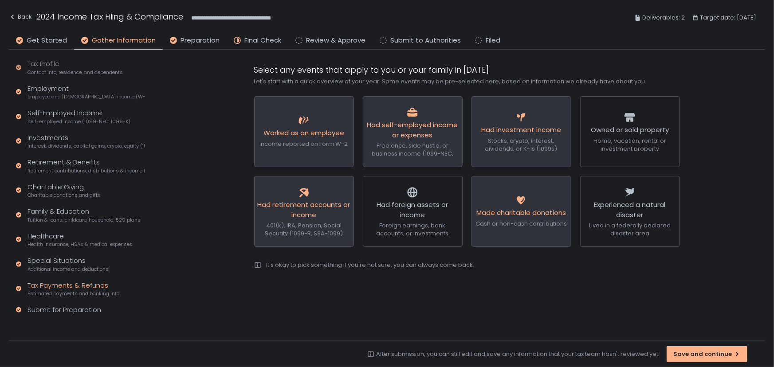
click at [82, 282] on div "Tax Payments & Refunds Estimated payments and banking info" at bounding box center [74, 289] width 92 height 17
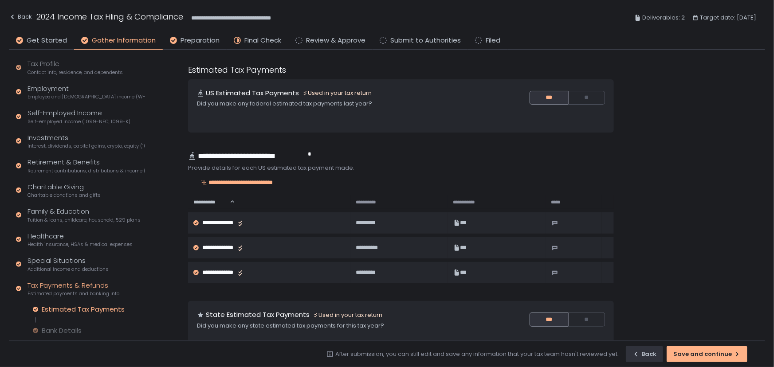
click at [229, 38] on li "Final Check" at bounding box center [258, 43] width 62 height 14
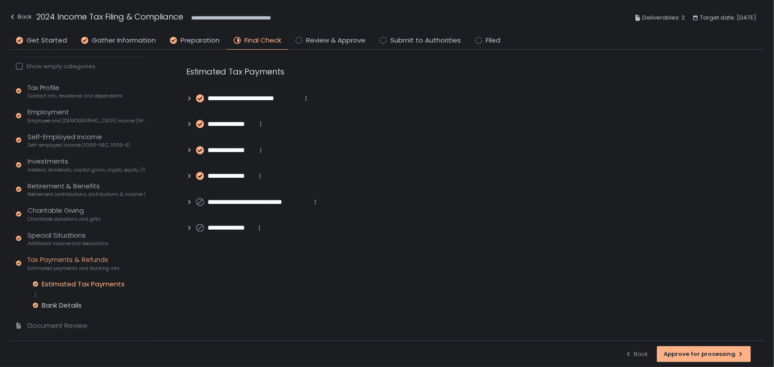
scroll to position [75, 0]
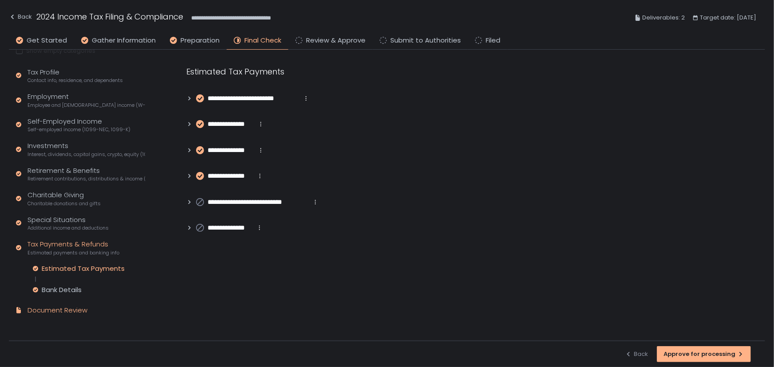
click at [34, 310] on div "Document Review" at bounding box center [58, 311] width 60 height 10
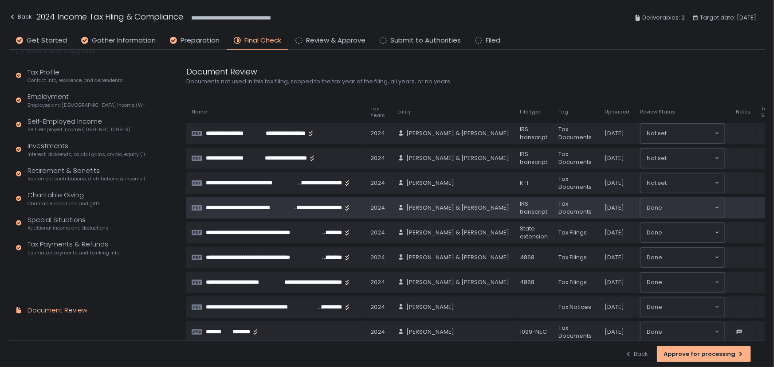
scroll to position [35, 0]
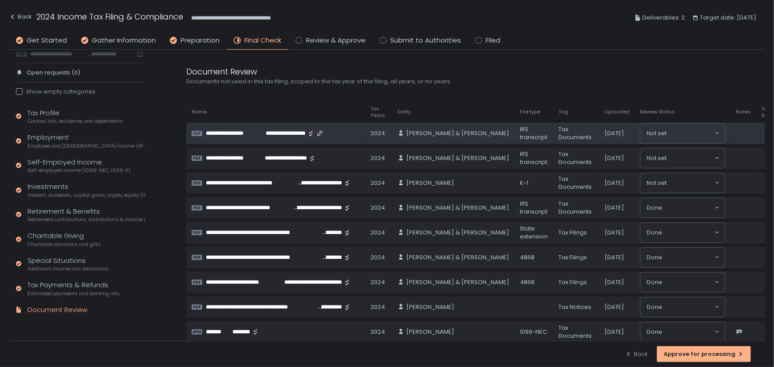
click at [271, 133] on span "**********" at bounding box center [284, 134] width 43 height 8
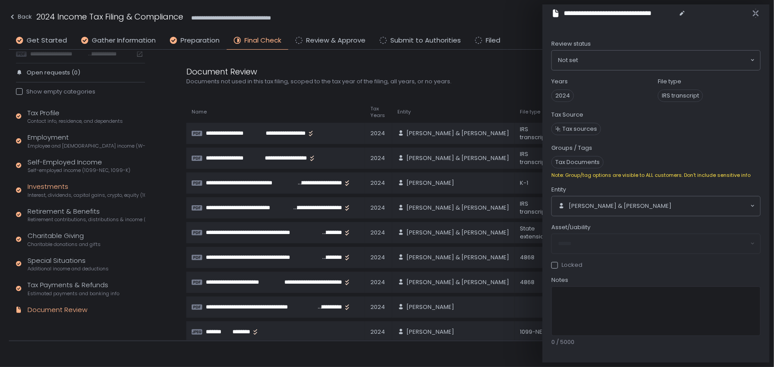
click at [44, 192] on span "Interest, dividends, capital gains, crypto, equity (1099s, K-1s)" at bounding box center [87, 195] width 118 height 7
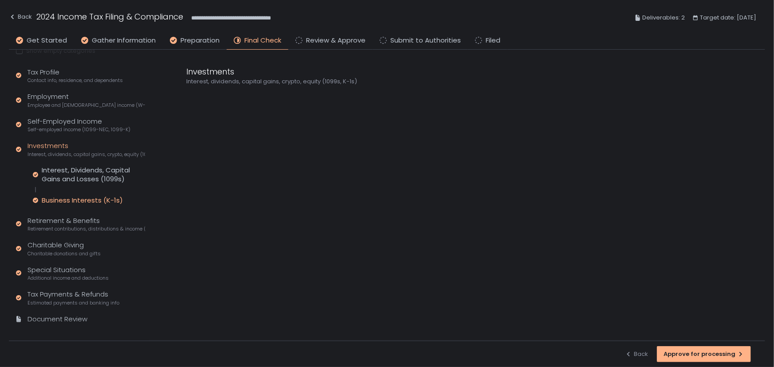
drag, startPoint x: 69, startPoint y: 199, endPoint x: 158, endPoint y: 180, distance: 90.9
click at [70, 199] on div "Business Interests (K-1s)" at bounding box center [82, 200] width 81 height 9
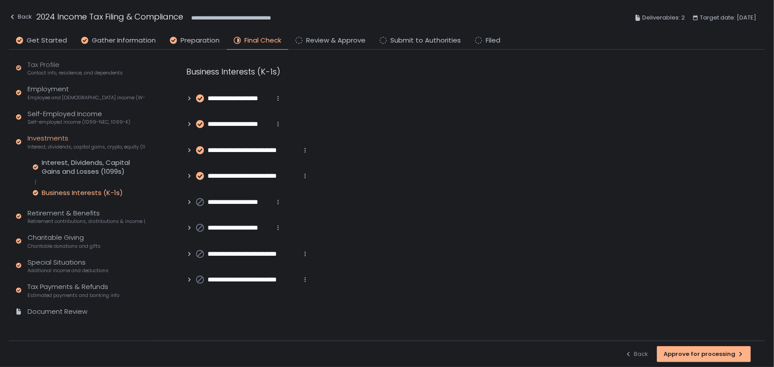
scroll to position [84, 0]
click at [17, 14] on div "Back" at bounding box center [20, 17] width 23 height 11
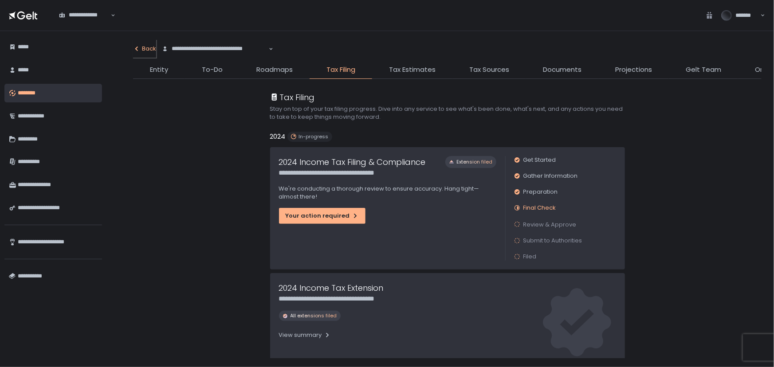
click at [146, 47] on div "Back" at bounding box center [144, 49] width 23 height 8
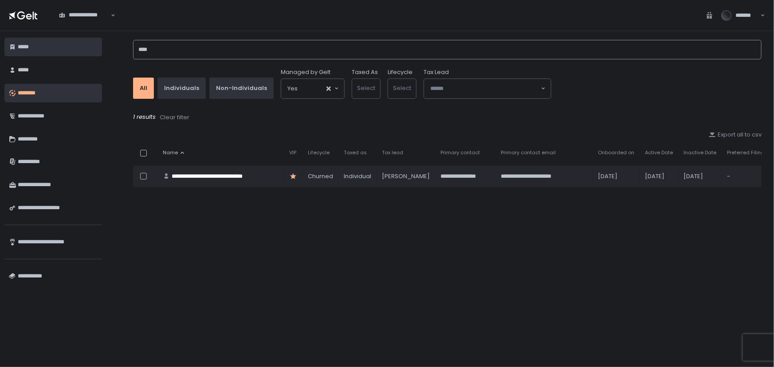
drag, startPoint x: 161, startPoint y: 53, endPoint x: 89, endPoint y: 49, distance: 71.6
click at [94, 49] on div "**********" at bounding box center [387, 199] width 774 height 336
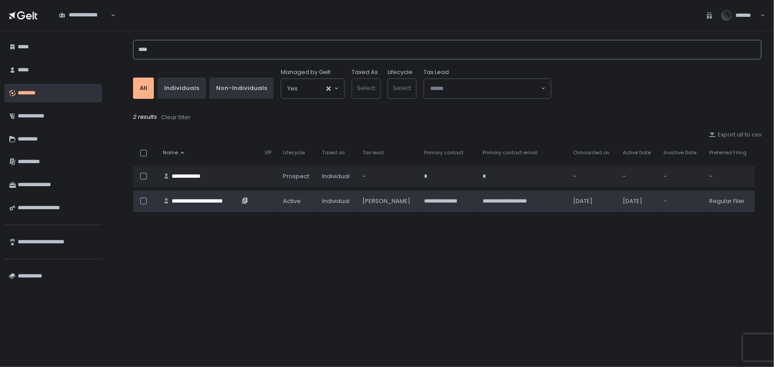
type input "****"
click at [206, 201] on div "**********" at bounding box center [206, 201] width 68 height 8
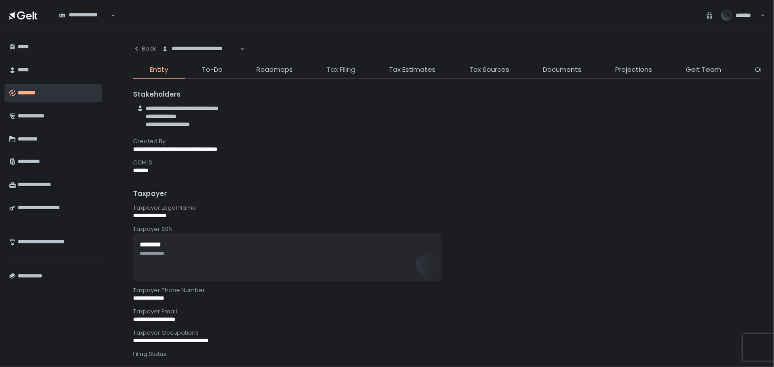
click at [334, 73] on span "Tax Filing" at bounding box center [341, 70] width 29 height 10
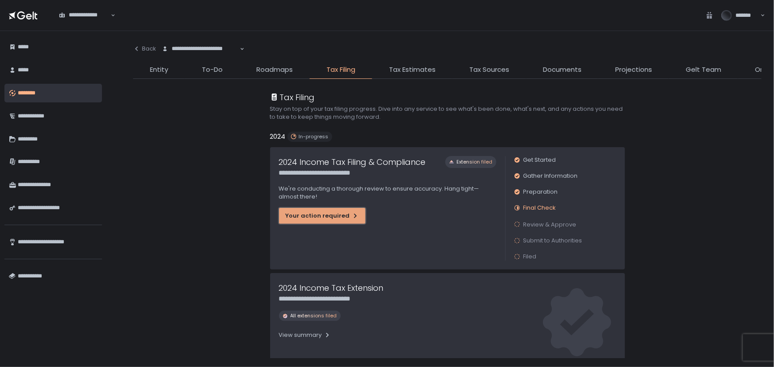
click at [310, 221] on button "Your action required" at bounding box center [322, 216] width 87 height 16
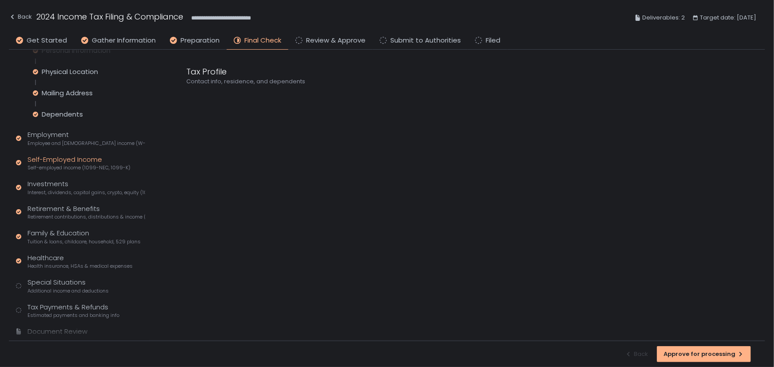
scroll to position [120, 0]
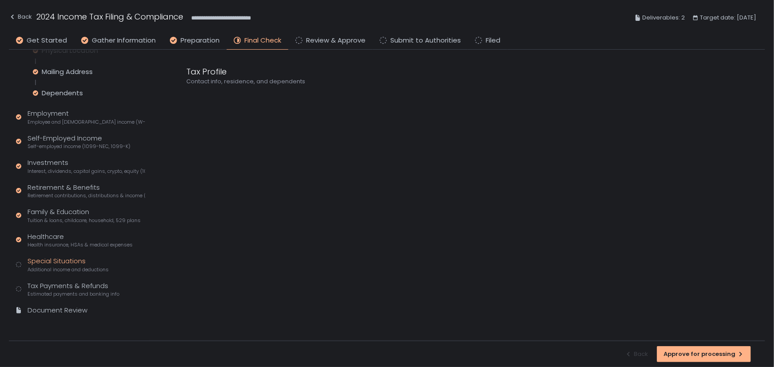
click at [47, 261] on div "Special Situations Additional income and deductions" at bounding box center [68, 265] width 81 height 17
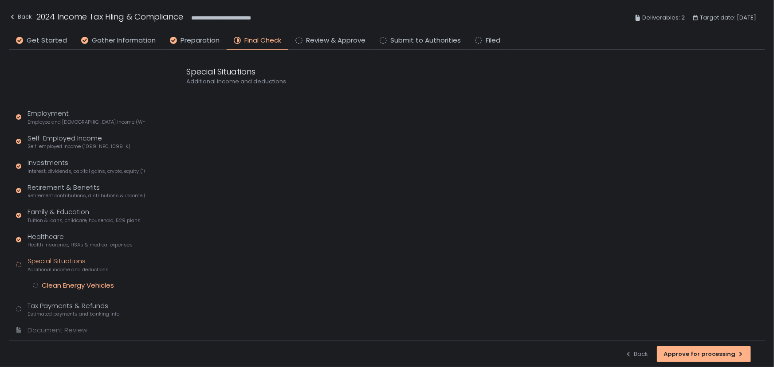
scroll to position [36, 0]
click at [55, 284] on div "Clean Energy Vehicles" at bounding box center [78, 285] width 72 height 9
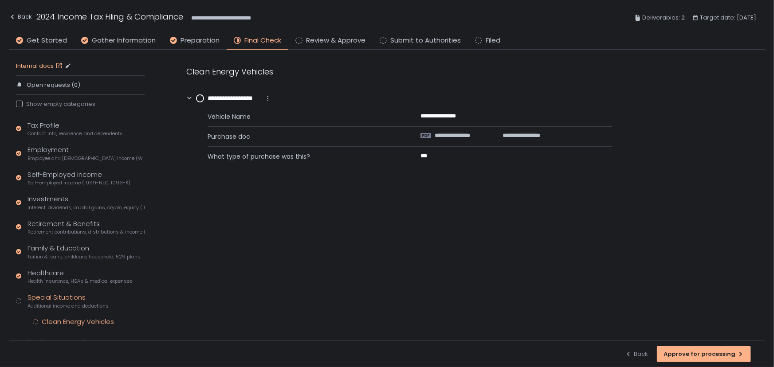
click at [46, 62] on link "Internal docs" at bounding box center [40, 66] width 48 height 8
click at [28, 18] on div "Back" at bounding box center [20, 17] width 23 height 11
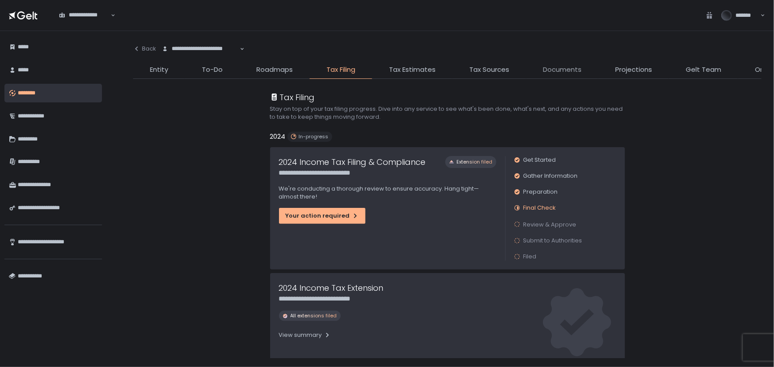
click at [559, 69] on span "Documents" at bounding box center [562, 70] width 39 height 10
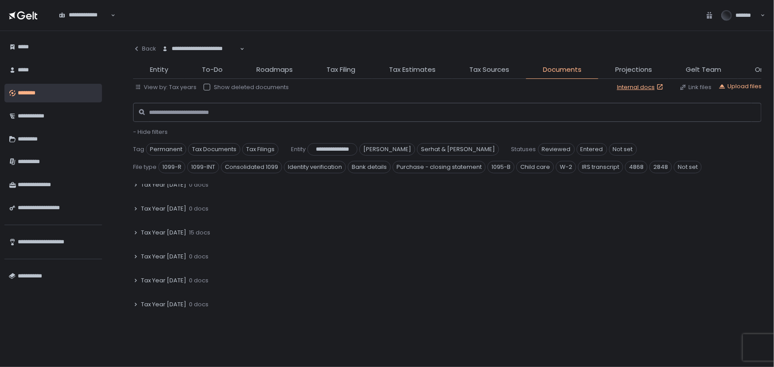
scroll to position [242, 0]
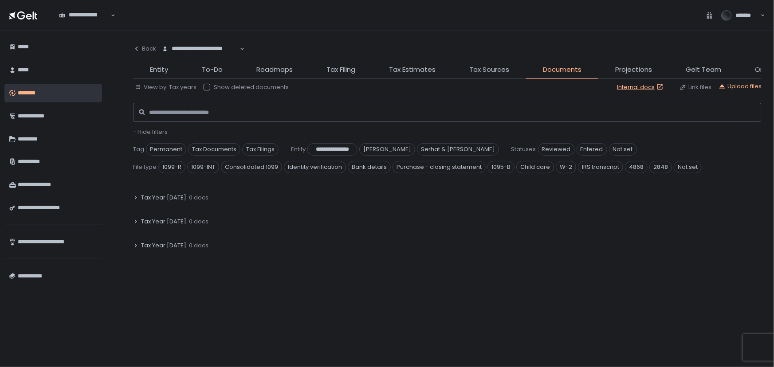
click at [158, 199] on span "Tax Year [DATE]" at bounding box center [163, 198] width 45 height 8
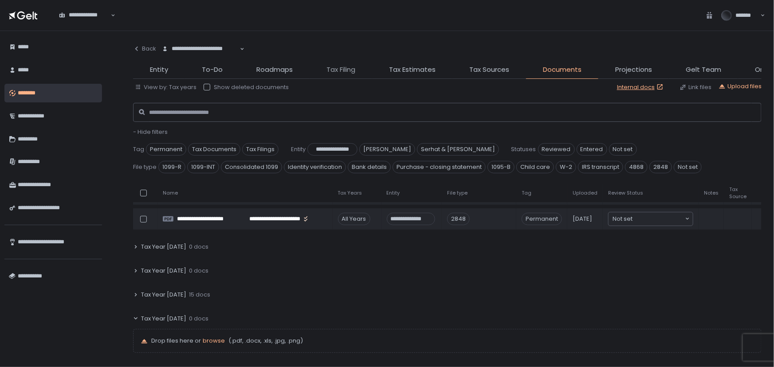
click at [334, 67] on span "Tax Filing" at bounding box center [341, 70] width 29 height 10
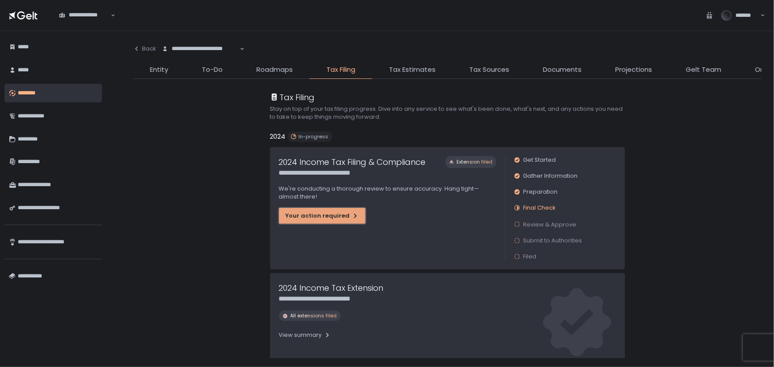
click at [316, 213] on div "Your action required" at bounding box center [322, 216] width 73 height 8
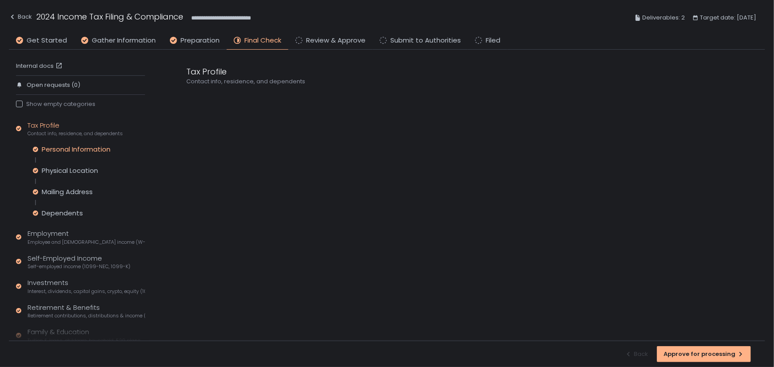
click at [63, 150] on div "Personal Information" at bounding box center [76, 149] width 69 height 9
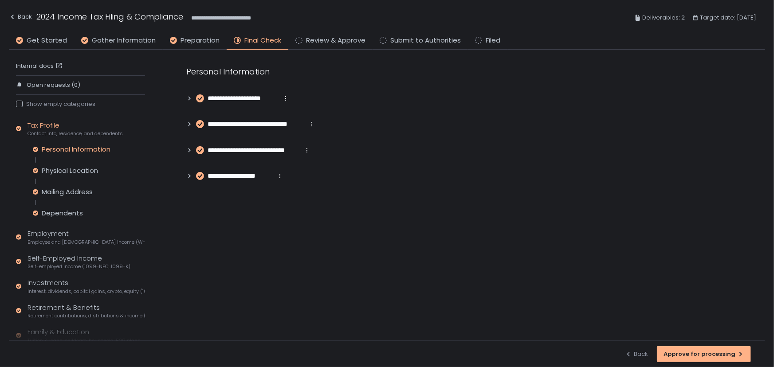
click at [188, 97] on icon at bounding box center [189, 98] width 6 height 6
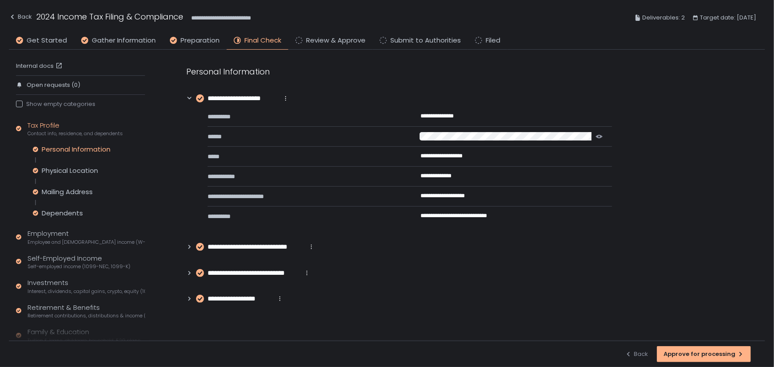
click at [189, 247] on icon at bounding box center [189, 247] width 6 height 6
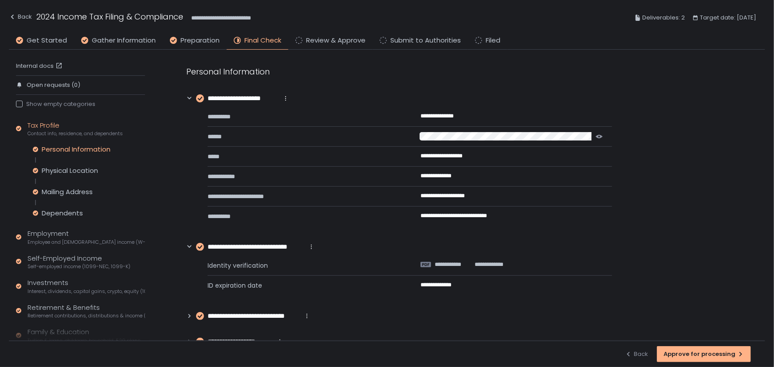
scroll to position [22, 0]
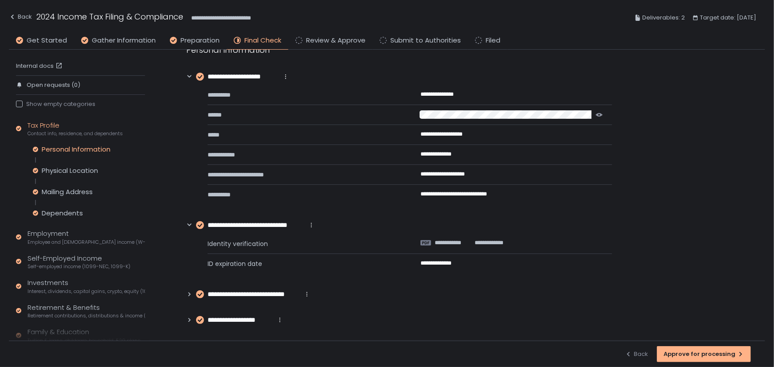
click at [189, 293] on icon at bounding box center [190, 294] width 2 height 4
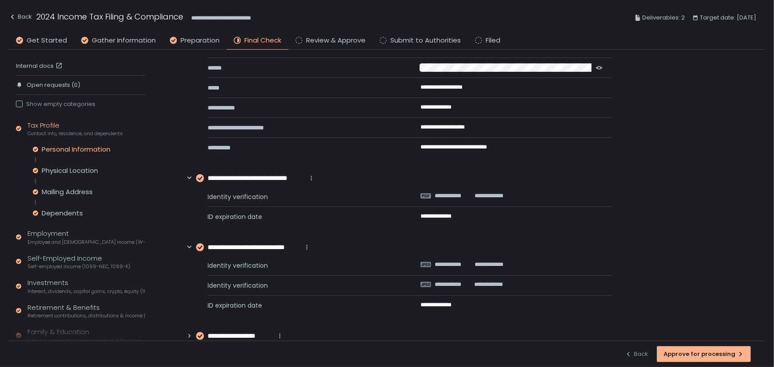
scroll to position [84, 0]
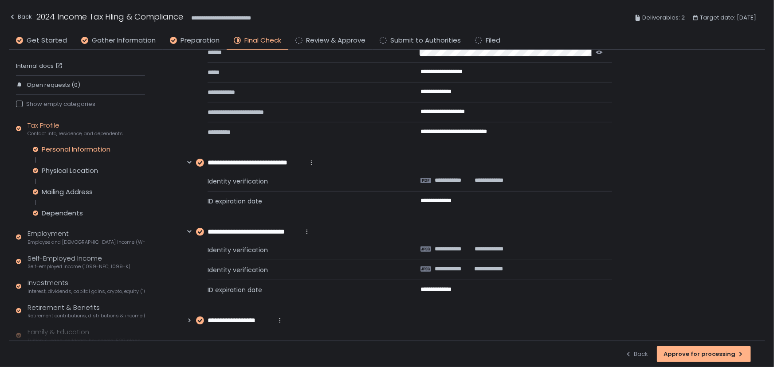
click at [189, 324] on div "**********" at bounding box center [234, 321] width 97 height 10
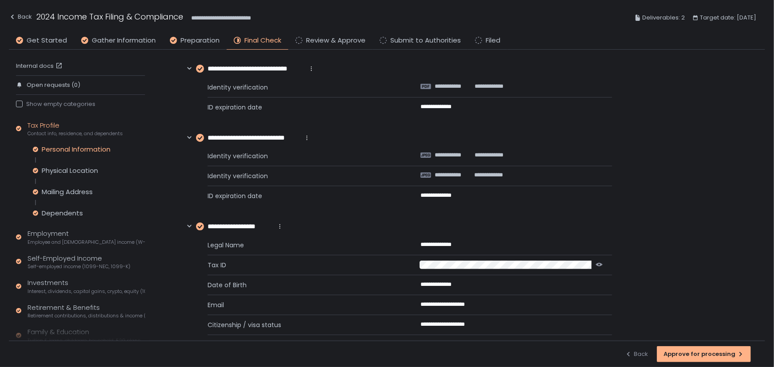
scroll to position [207, 0]
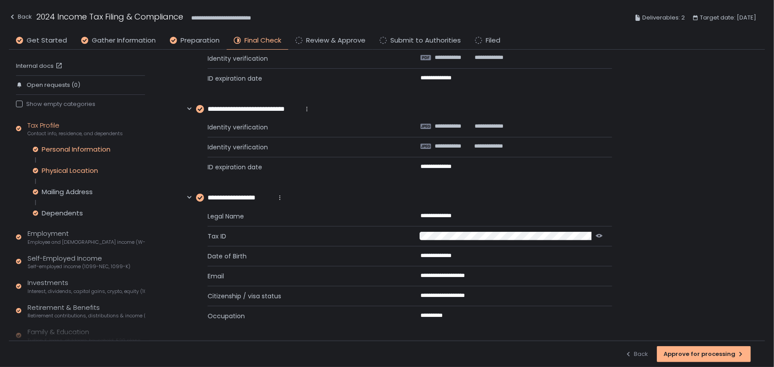
click at [68, 169] on div "Physical Location" at bounding box center [70, 170] width 56 height 9
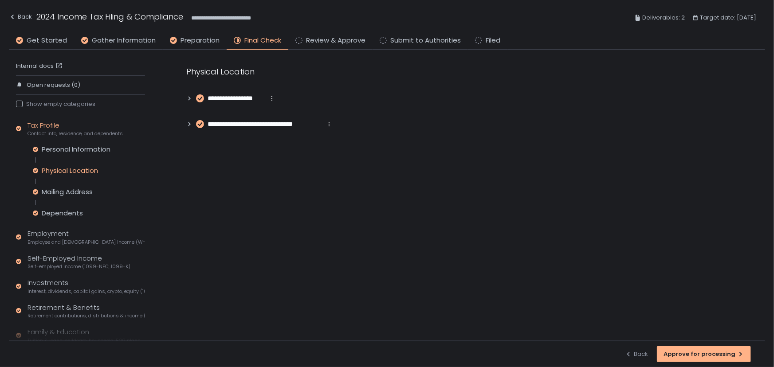
click at [193, 97] on div "**********" at bounding box center [230, 99] width 89 height 10
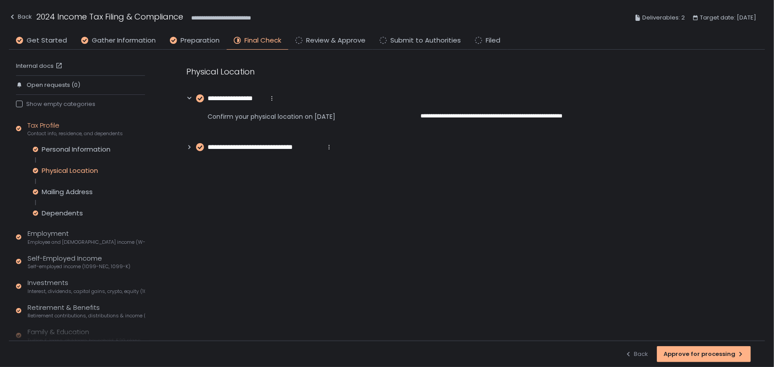
click at [187, 147] on div "**********" at bounding box center [467, 109] width 597 height 119
click at [188, 147] on icon at bounding box center [189, 147] width 6 height 6
click at [190, 145] on icon at bounding box center [189, 147] width 6 height 6
drag, startPoint x: 190, startPoint y: 144, endPoint x: 186, endPoint y: 152, distance: 8.9
click at [190, 145] on icon at bounding box center [189, 147] width 6 height 6
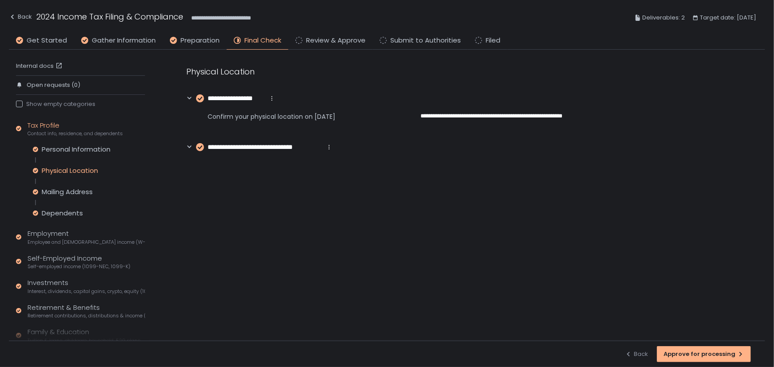
click at [187, 146] on icon at bounding box center [189, 147] width 6 height 6
click at [58, 189] on div "Mailing Address" at bounding box center [67, 192] width 51 height 9
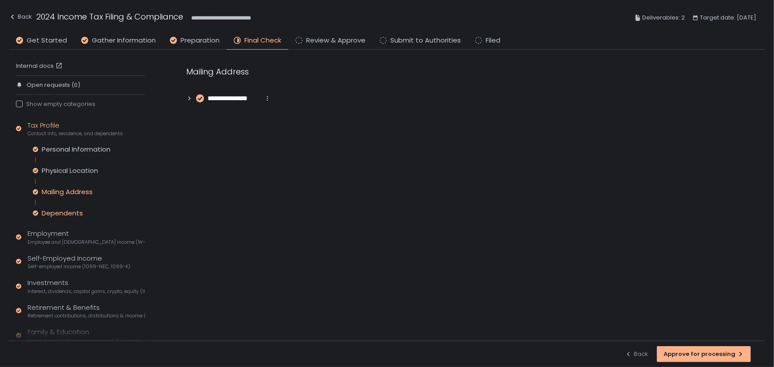
click at [55, 213] on div "Dependents" at bounding box center [62, 213] width 41 height 9
click at [52, 235] on div "Employment Employee and [DEMOGRAPHIC_DATA] income (W-2s)" at bounding box center [87, 237] width 118 height 17
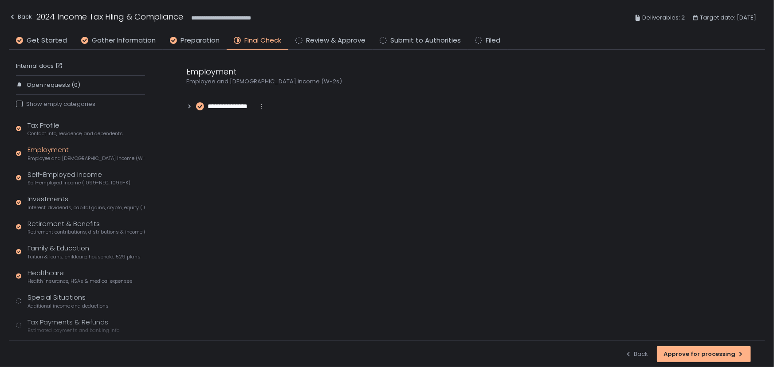
click at [190, 105] on icon at bounding box center [190, 106] width 2 height 4
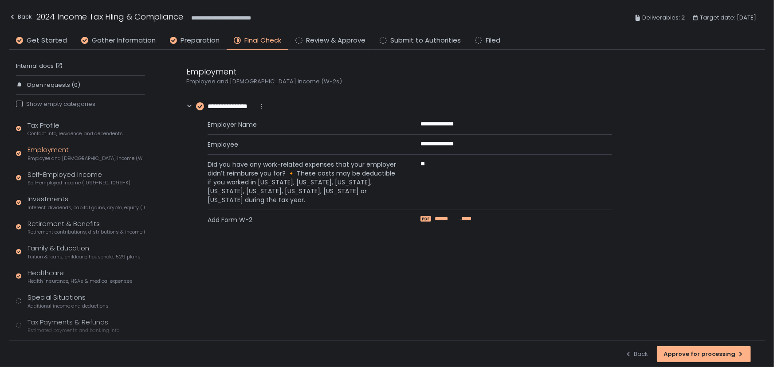
click at [463, 218] on span "*******" at bounding box center [465, 219] width 14 height 8
click at [48, 170] on div "Self-Employed Income Self-employed income (1099-NEC, 1099-K)" at bounding box center [79, 178] width 103 height 17
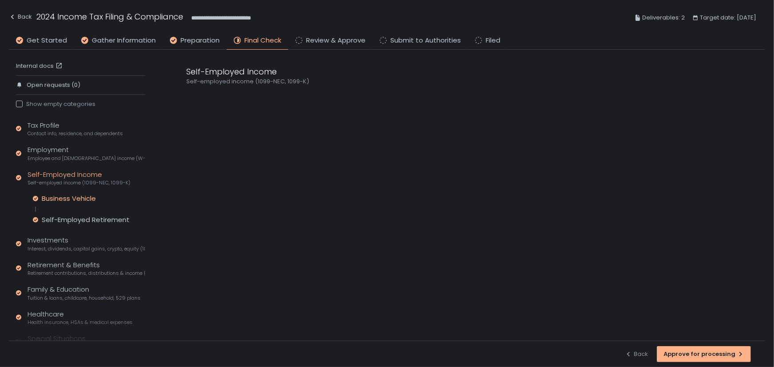
click at [65, 194] on div "Business Vehicle" at bounding box center [69, 198] width 54 height 9
click at [66, 218] on div "Self-Employed Retirement" at bounding box center [86, 220] width 88 height 9
click at [85, 197] on div "Business Vehicle" at bounding box center [69, 198] width 54 height 9
click at [62, 221] on div "Self-Employed Retirement" at bounding box center [86, 220] width 88 height 9
click at [191, 96] on icon at bounding box center [189, 98] width 6 height 6
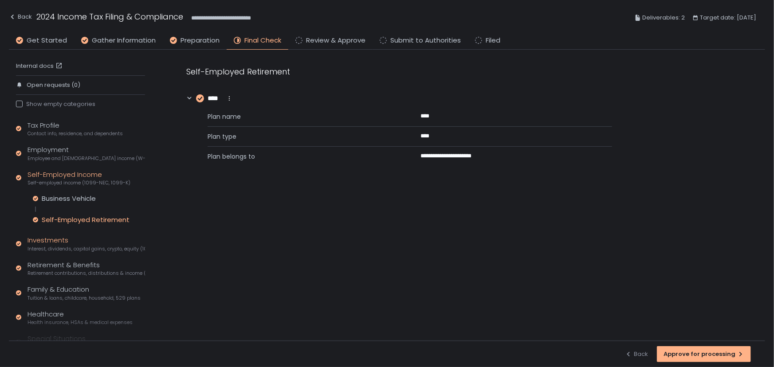
click at [48, 246] on span "Interest, dividends, capital gains, crypto, equity (1099s, K-1s)" at bounding box center [87, 249] width 118 height 7
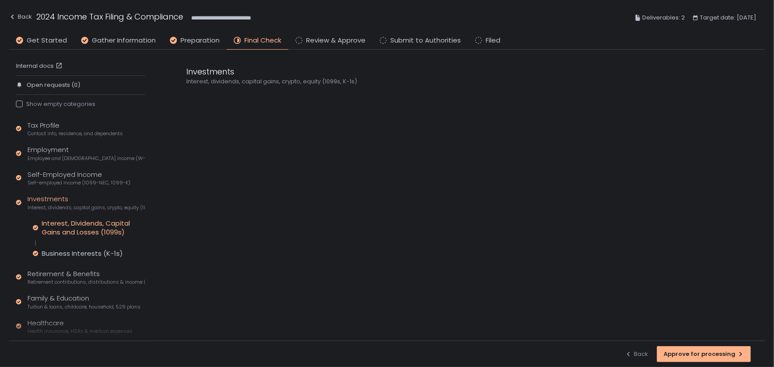
drag, startPoint x: 62, startPoint y: 229, endPoint x: 91, endPoint y: 221, distance: 29.8
click at [63, 229] on div "Interest, Dividends, Capital Gains and Losses (1099s)" at bounding box center [93, 228] width 103 height 18
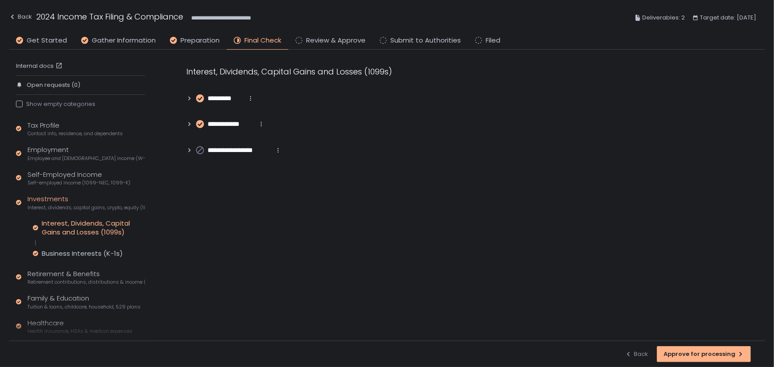
click at [190, 98] on icon at bounding box center [189, 98] width 6 height 6
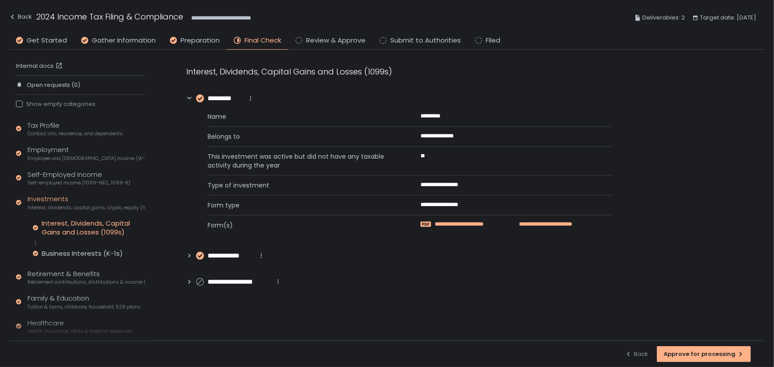
click at [465, 221] on span "**********" at bounding box center [470, 225] width 71 height 8
click at [189, 259] on div "**********" at bounding box center [225, 256] width 79 height 10
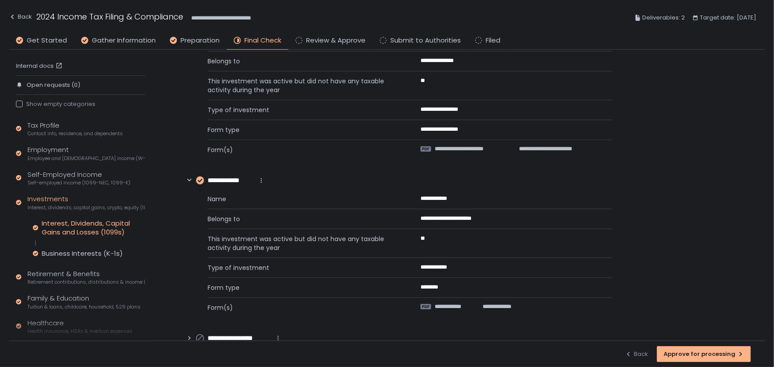
scroll to position [93, 0]
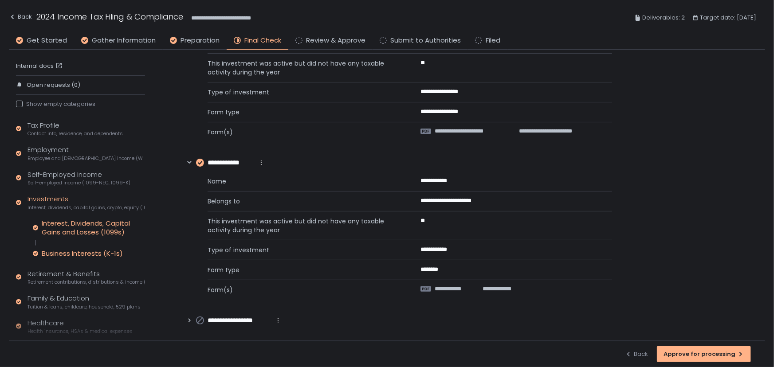
click at [72, 253] on div "Business Interests (K-1s)" at bounding box center [82, 253] width 81 height 9
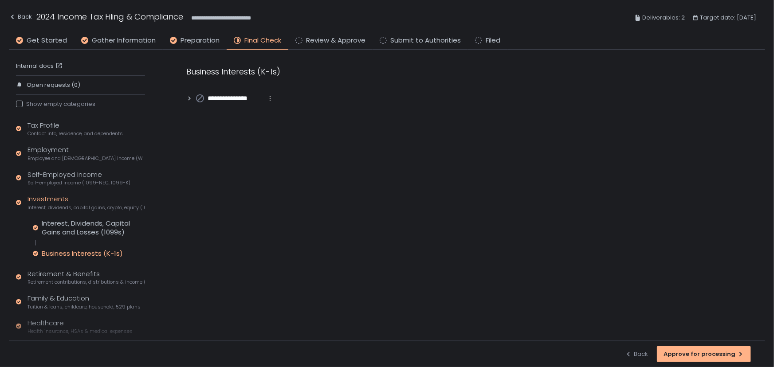
click at [186, 97] on icon at bounding box center [189, 98] width 6 height 6
click at [72, 274] on div "Retirement & Benefits Retirement contributions, distributions & income (1099-R,…" at bounding box center [87, 277] width 118 height 17
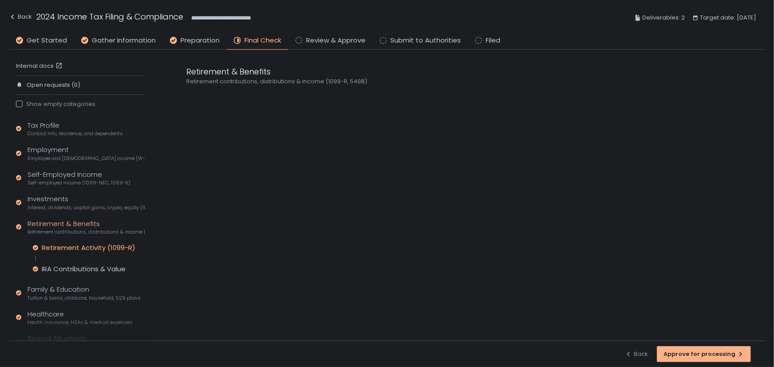
click at [81, 246] on div "Retirement Activity (1099-R)" at bounding box center [89, 248] width 94 height 9
click at [190, 97] on icon at bounding box center [189, 98] width 6 height 6
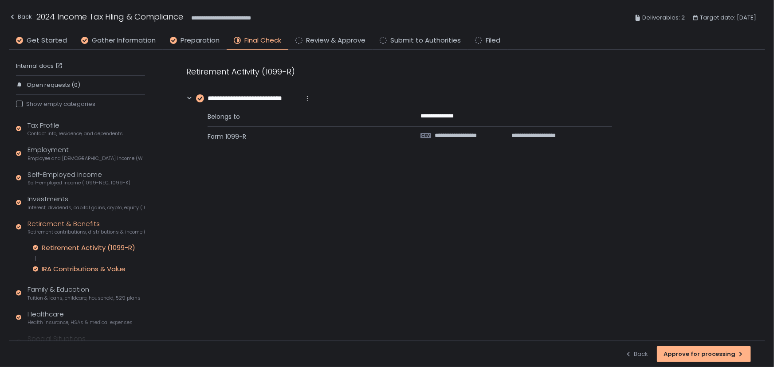
click at [54, 266] on div "IRA Contributions & Value" at bounding box center [84, 269] width 84 height 9
click at [50, 300] on span "Tuition & loans, childcare, household, 529 plans" at bounding box center [84, 298] width 113 height 7
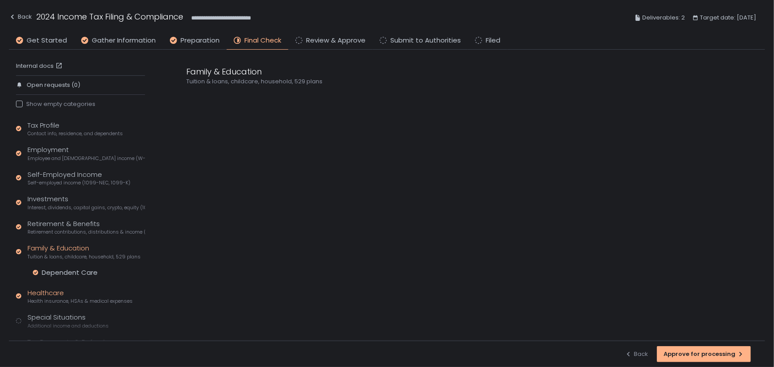
click at [50, 301] on span "Health insurance, HSAs & medical expenses" at bounding box center [80, 301] width 105 height 7
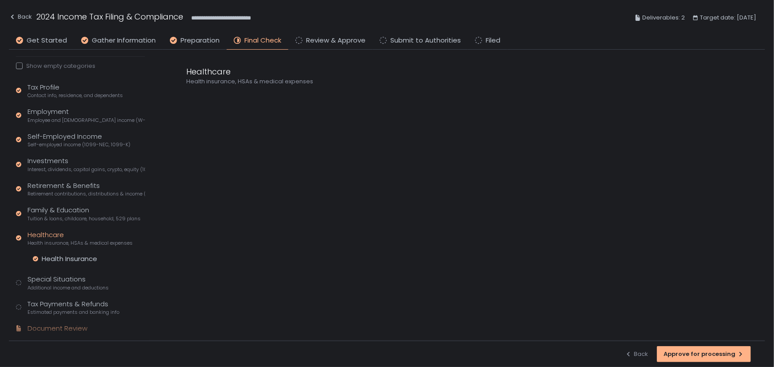
scroll to position [57, 0]
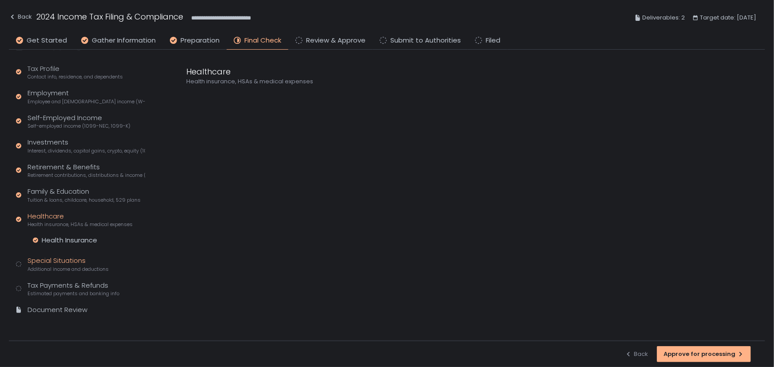
click at [49, 265] on div "Special Situations Additional income and deductions" at bounding box center [68, 264] width 81 height 17
